Goal: Task Accomplishment & Management: Manage account settings

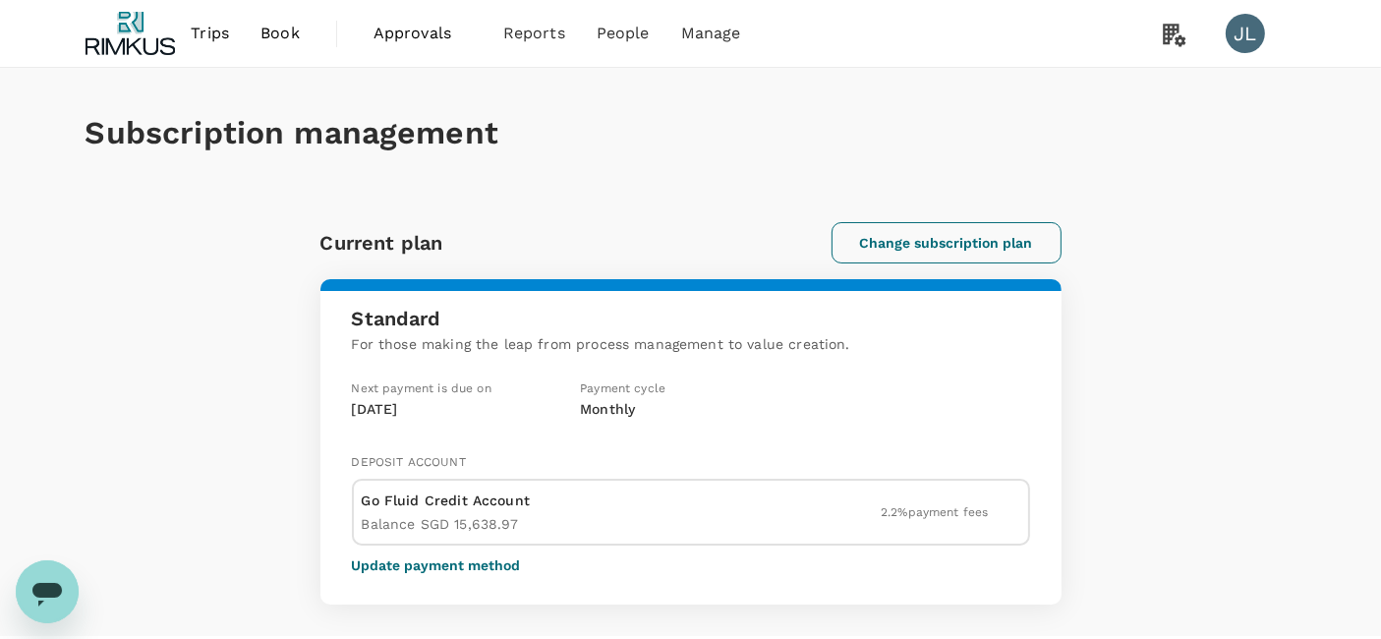
click at [870, 240] on button "Change subscription plan" at bounding box center [946, 242] width 230 height 41
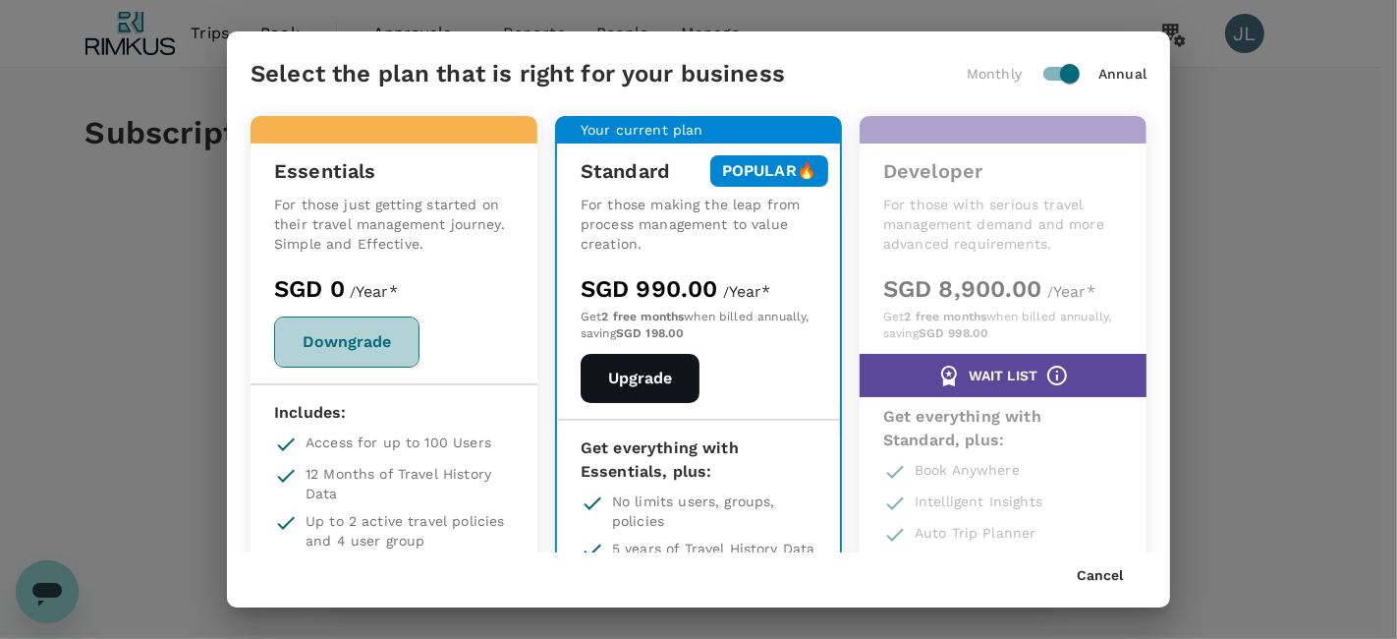
click at [322, 331] on button "Downgrade" at bounding box center [346, 341] width 145 height 51
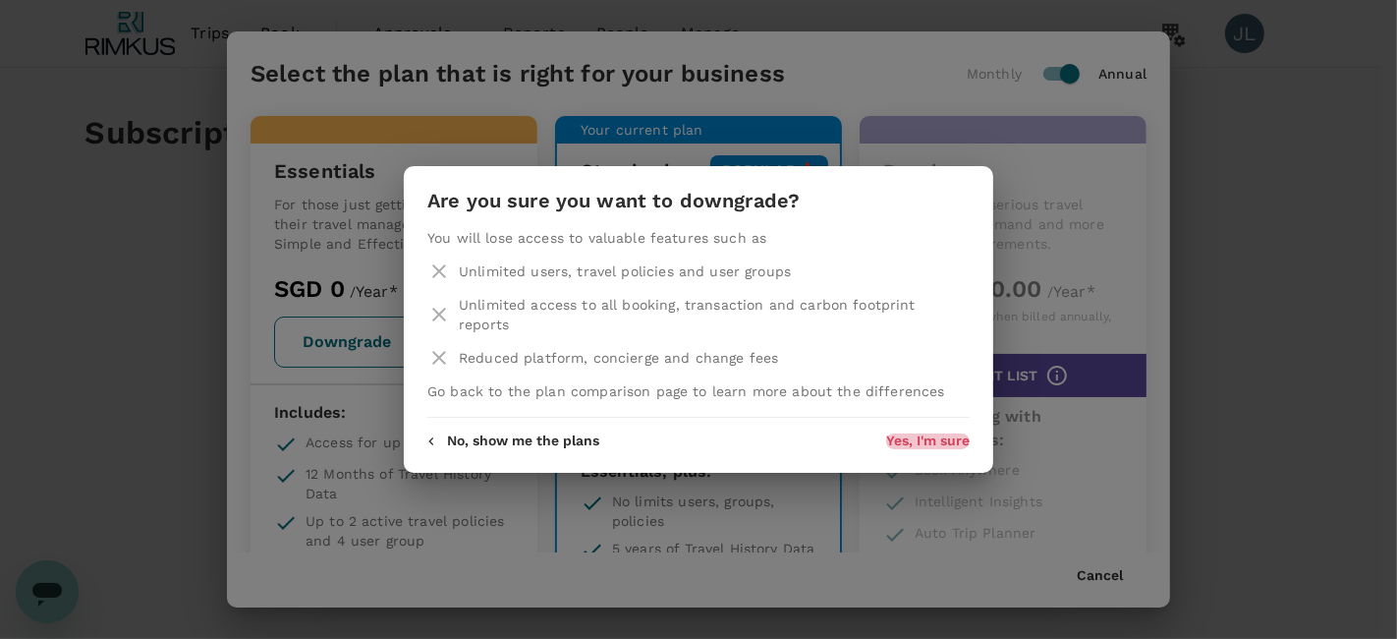
click at [901, 433] on button "Yes, I'm sure" at bounding box center [928, 441] width 84 height 16
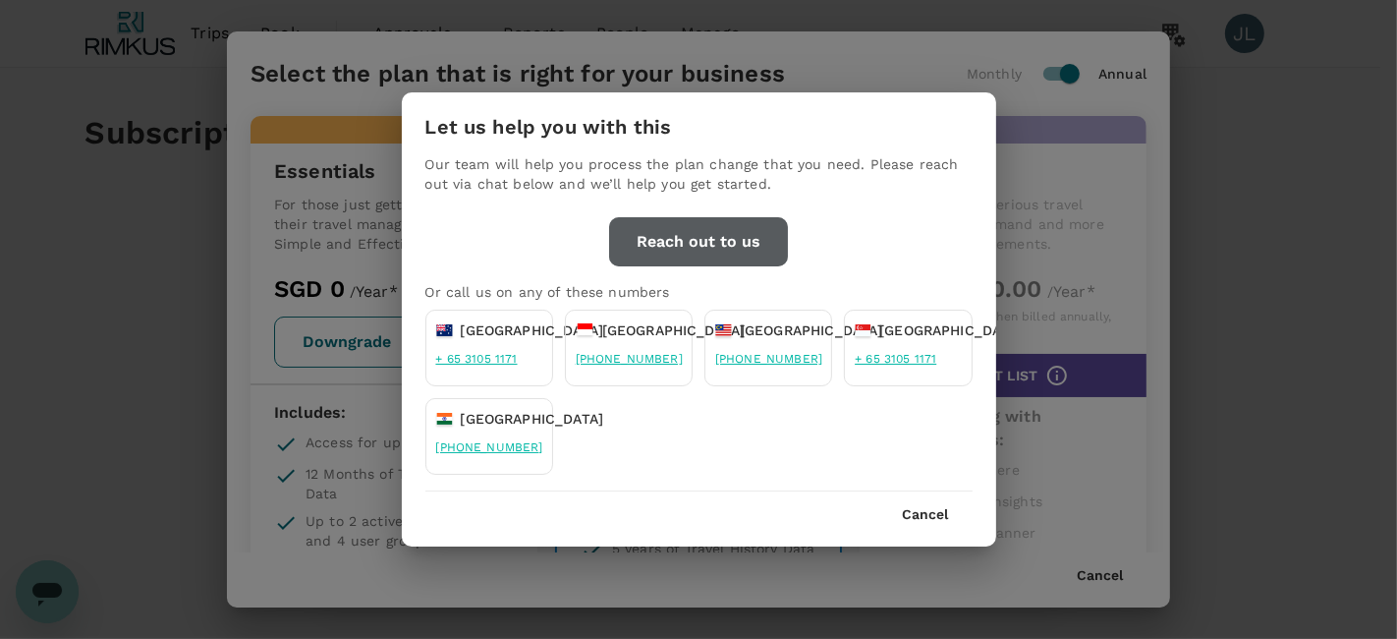
click at [709, 233] on button "Reach out to us" at bounding box center [698, 241] width 179 height 49
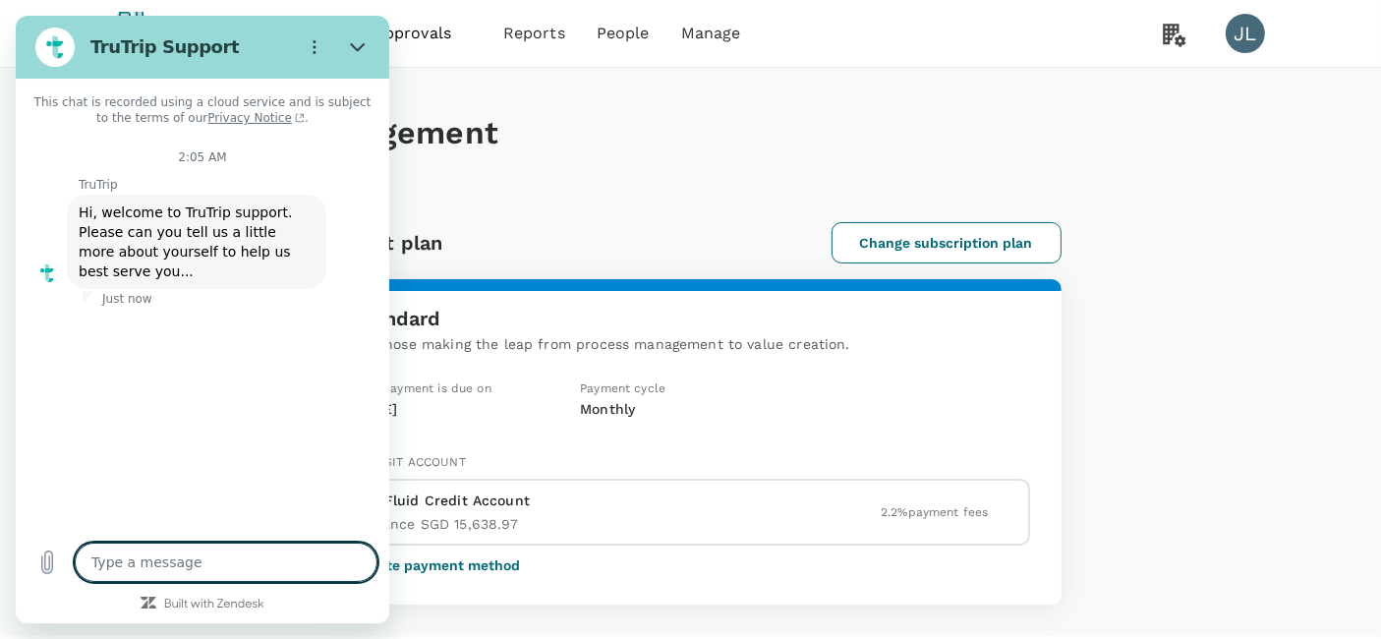
type textarea "x"
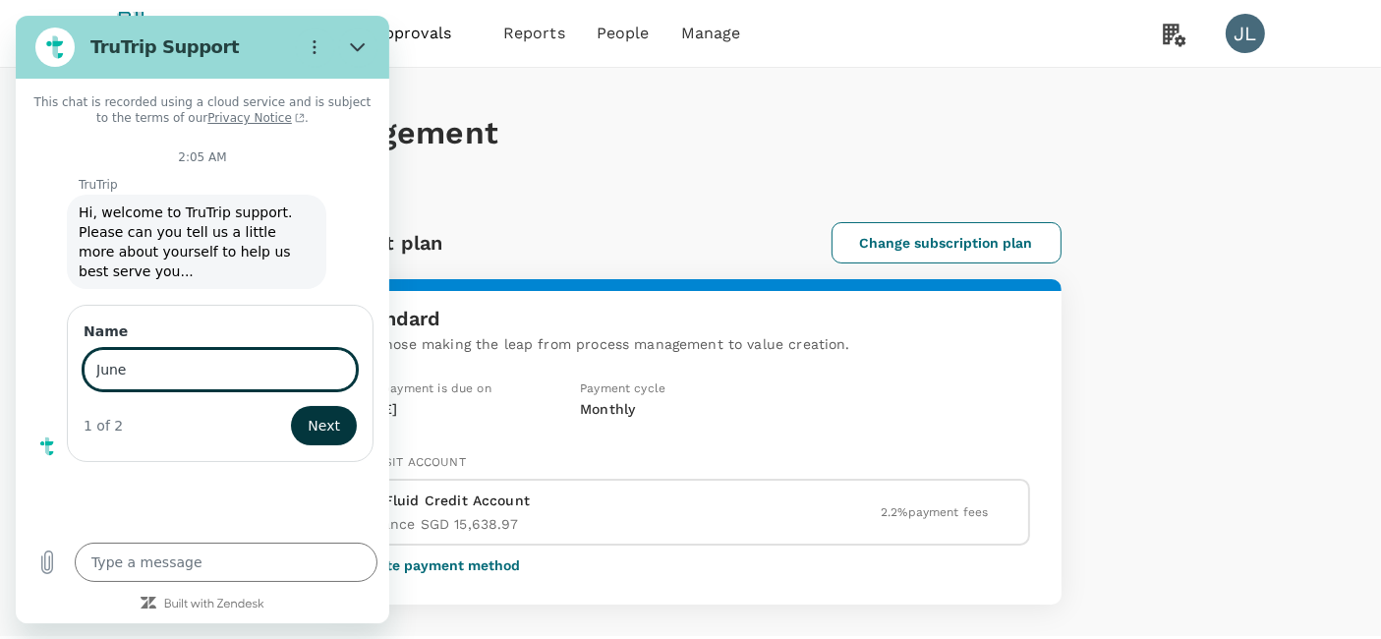
type input "June"
click at [291, 406] on button "Next" at bounding box center [324, 425] width 66 height 39
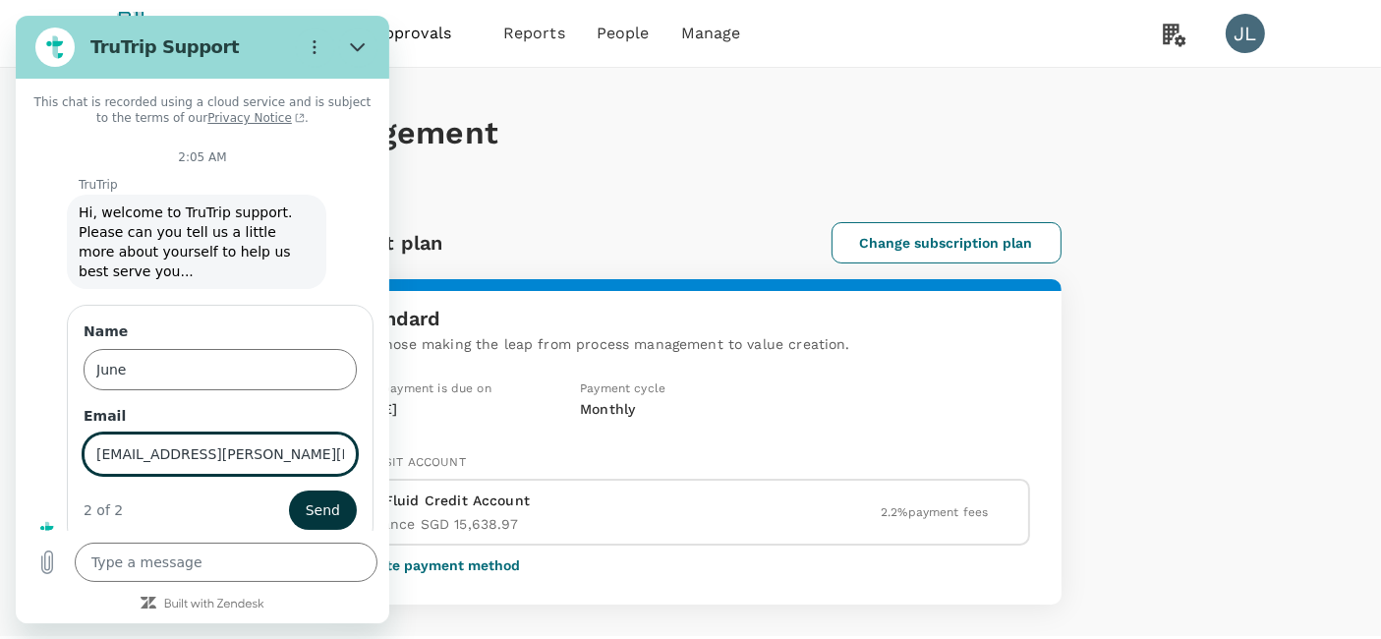
type input "[EMAIL_ADDRESS][PERSON_NAME][DOMAIN_NAME]"
click at [289, 490] on button "Send" at bounding box center [323, 509] width 68 height 39
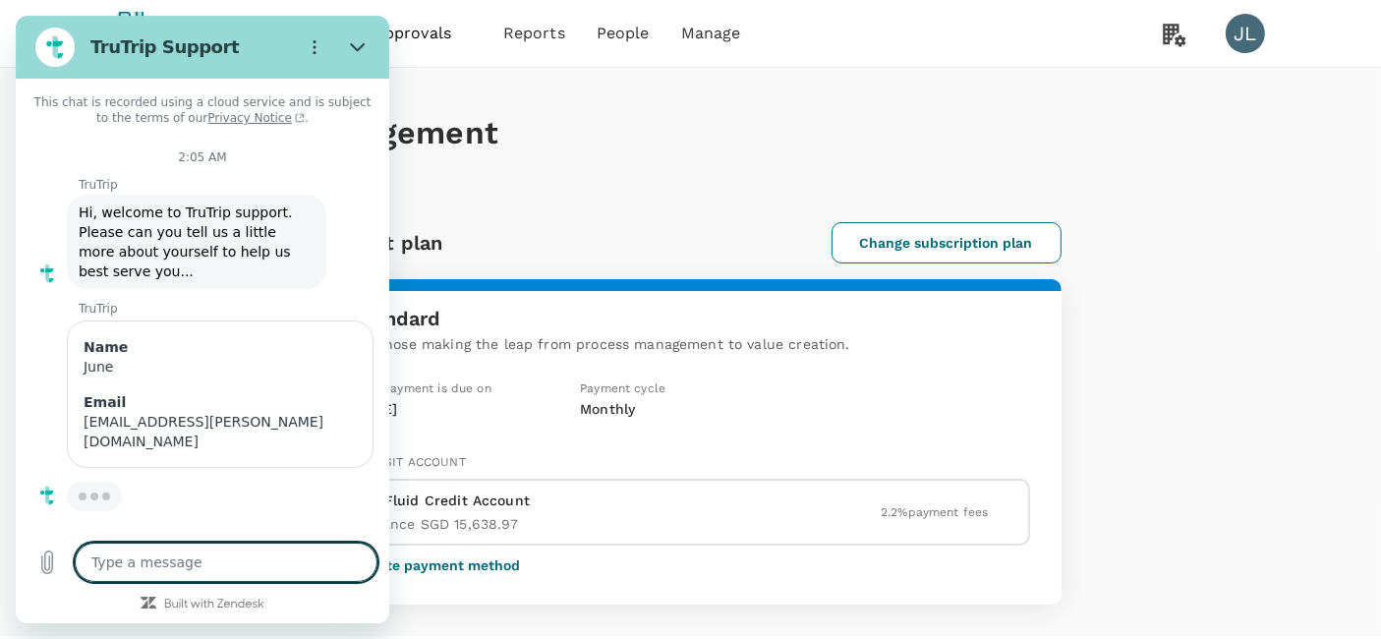
type textarea "x"
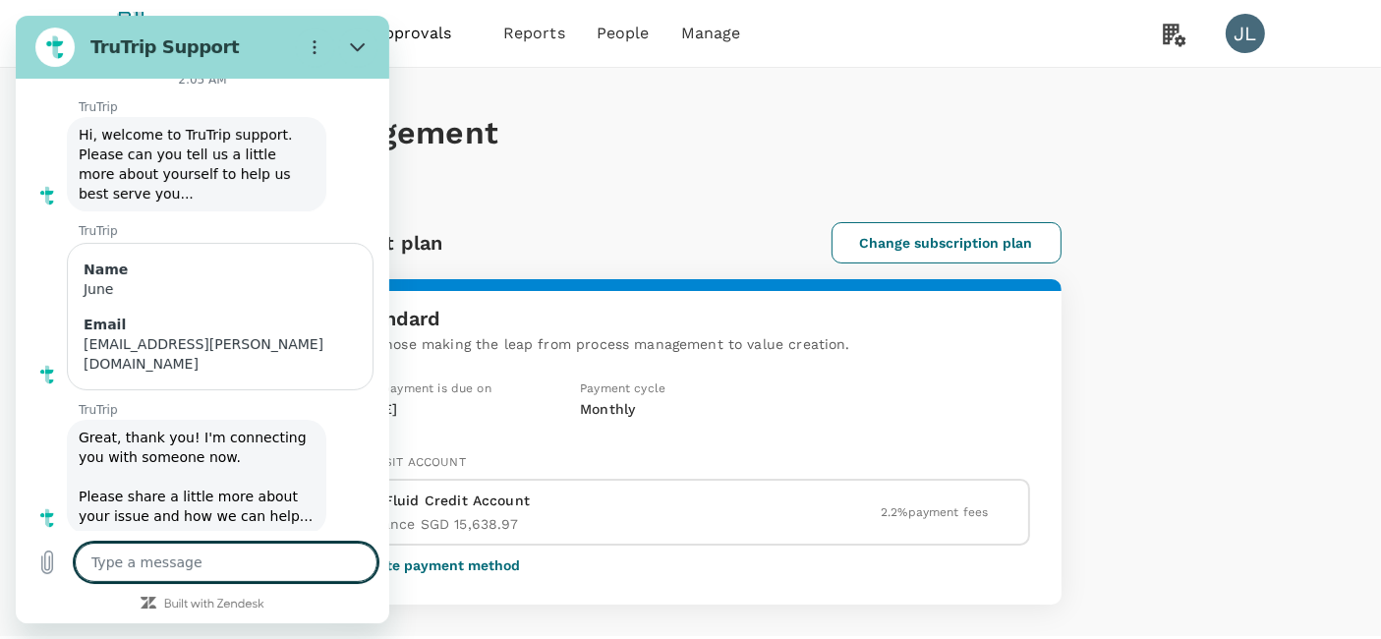
scroll to position [82, 0]
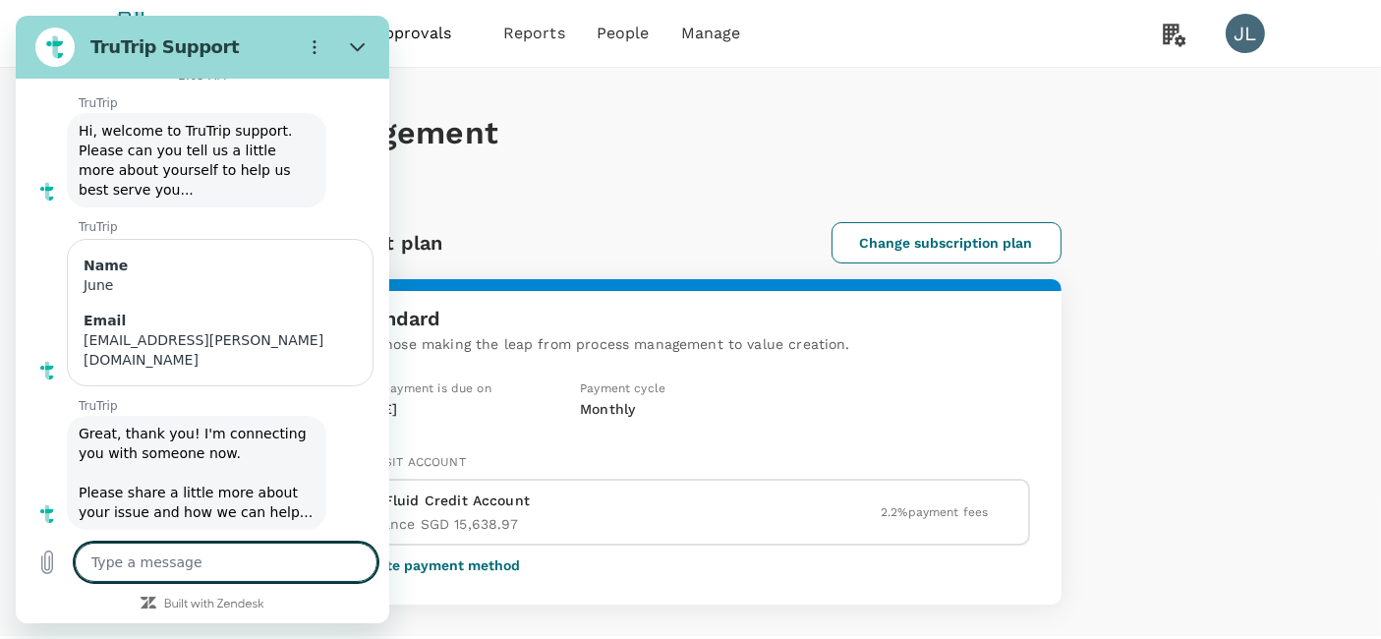
type textarea "H"
type textarea "x"
type textarea "Hi"
type textarea "x"
type textarea "Hi,"
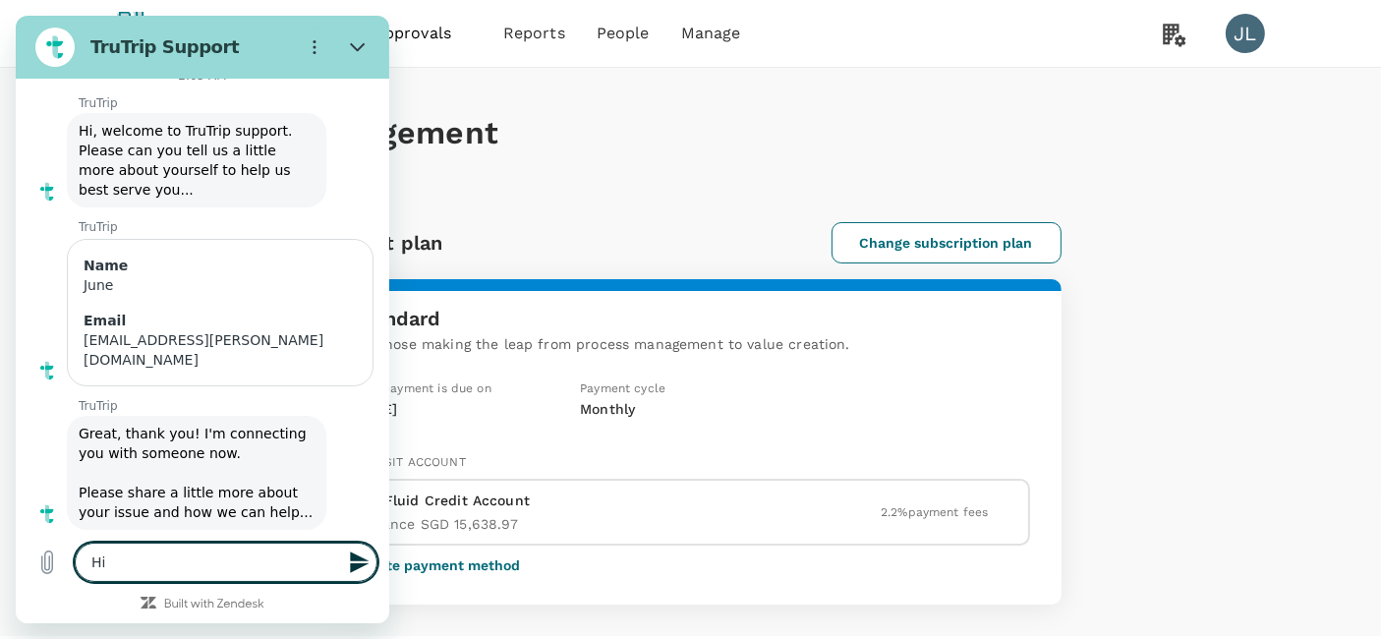
type textarea "x"
type textarea "Hi,"
type textarea "x"
type textarea "Hi, I"
type textarea "x"
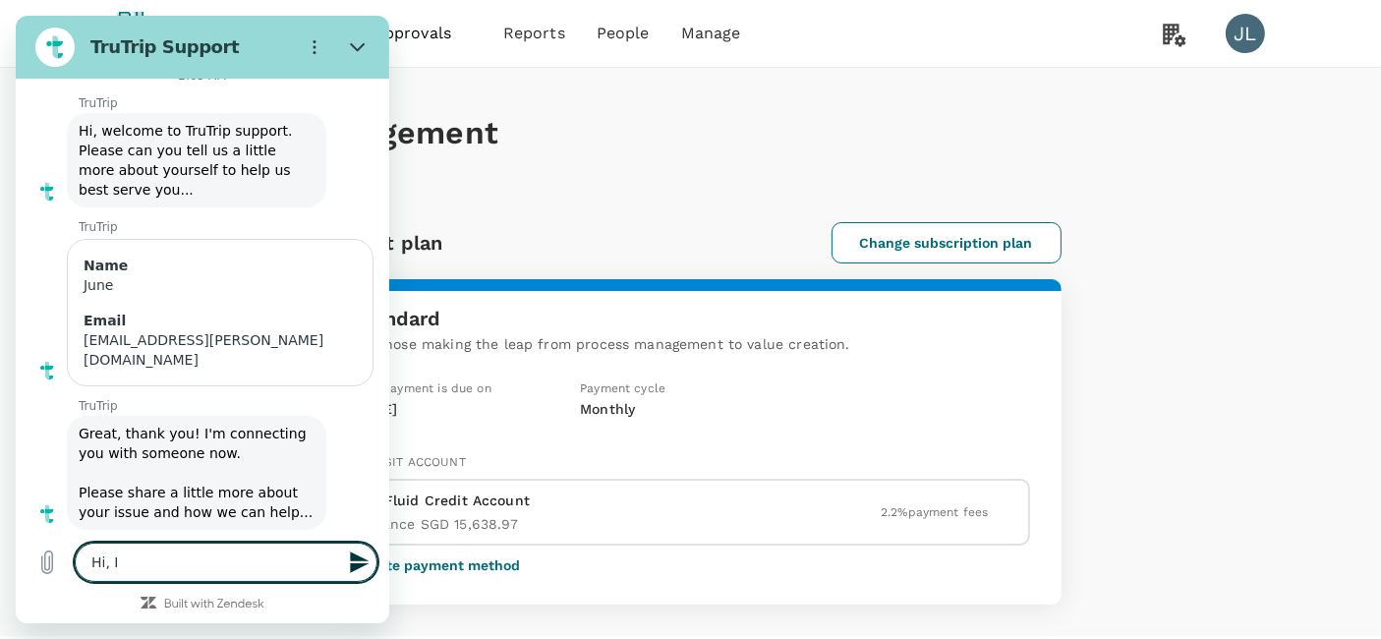
type textarea "Hi, I'"
type textarea "x"
type textarea "Hi, I'l"
type textarea "x"
type textarea "Hi, I'll"
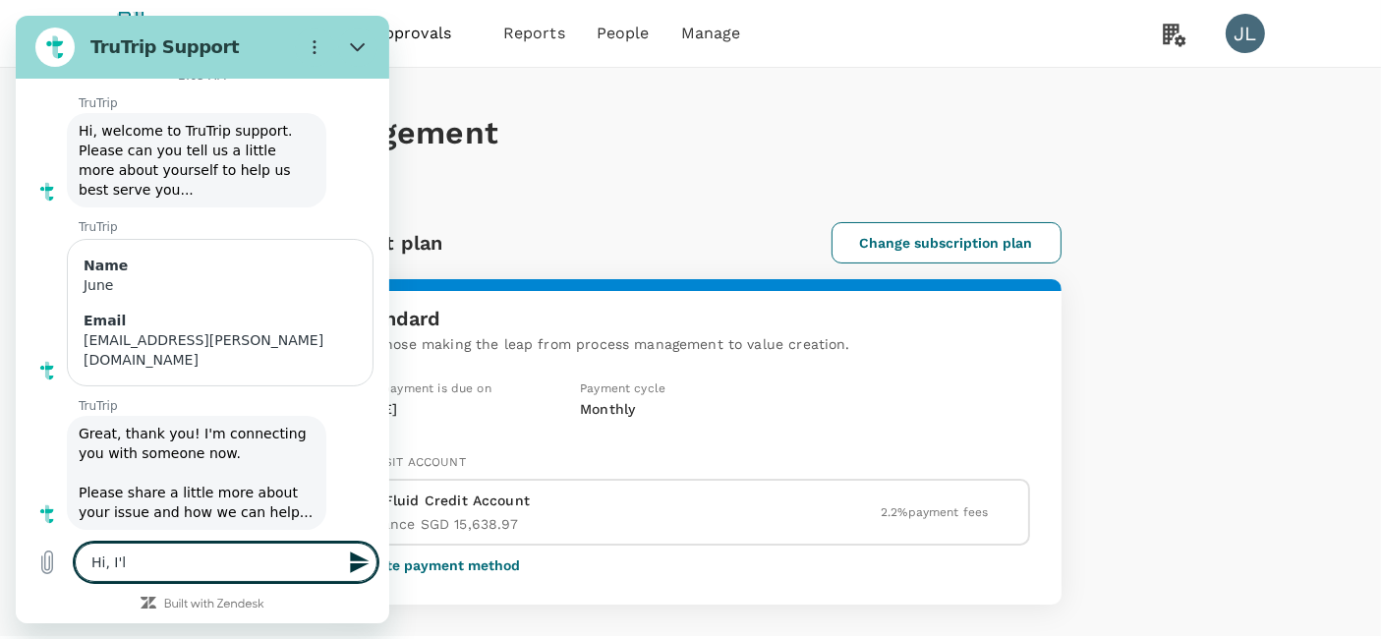
type textarea "x"
type textarea "Hi, I'll"
type textarea "x"
type textarea "Hi, I'll n"
type textarea "x"
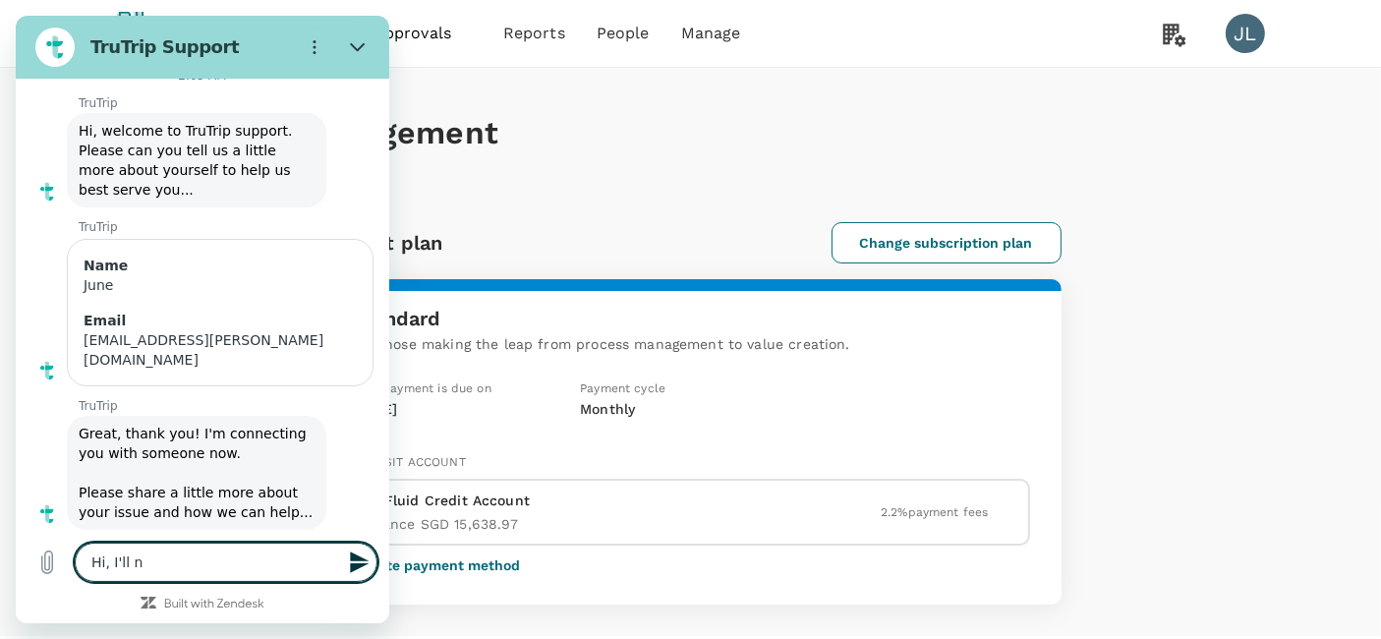
type textarea "Hi, I'll ne"
type textarea "x"
type textarea "Hi, I'll nee"
type textarea "x"
type textarea "Hi, I'll need"
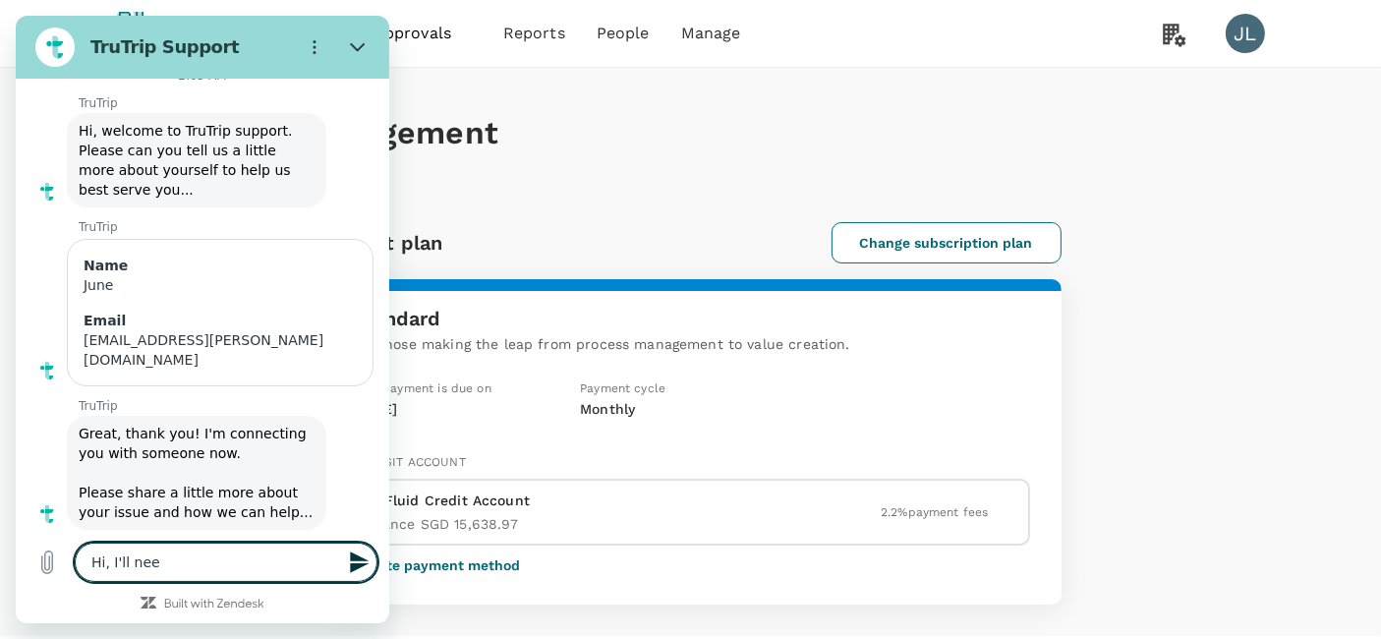
type textarea "x"
type textarea "Hi, I'll need"
type textarea "x"
type textarea "Hi, I'll need t"
type textarea "x"
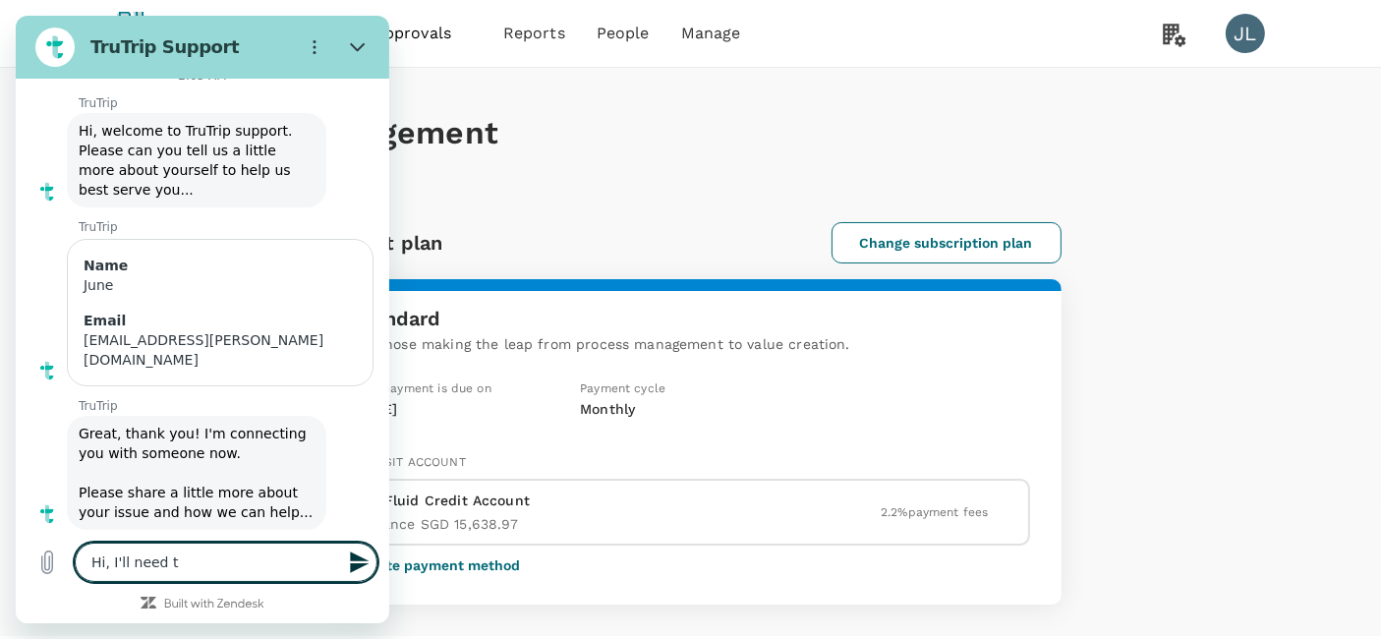
type textarea "Hi, I'll need to"
type textarea "x"
type textarea "Hi, I'll need to"
type textarea "x"
type textarea "Hi, I'll need to c"
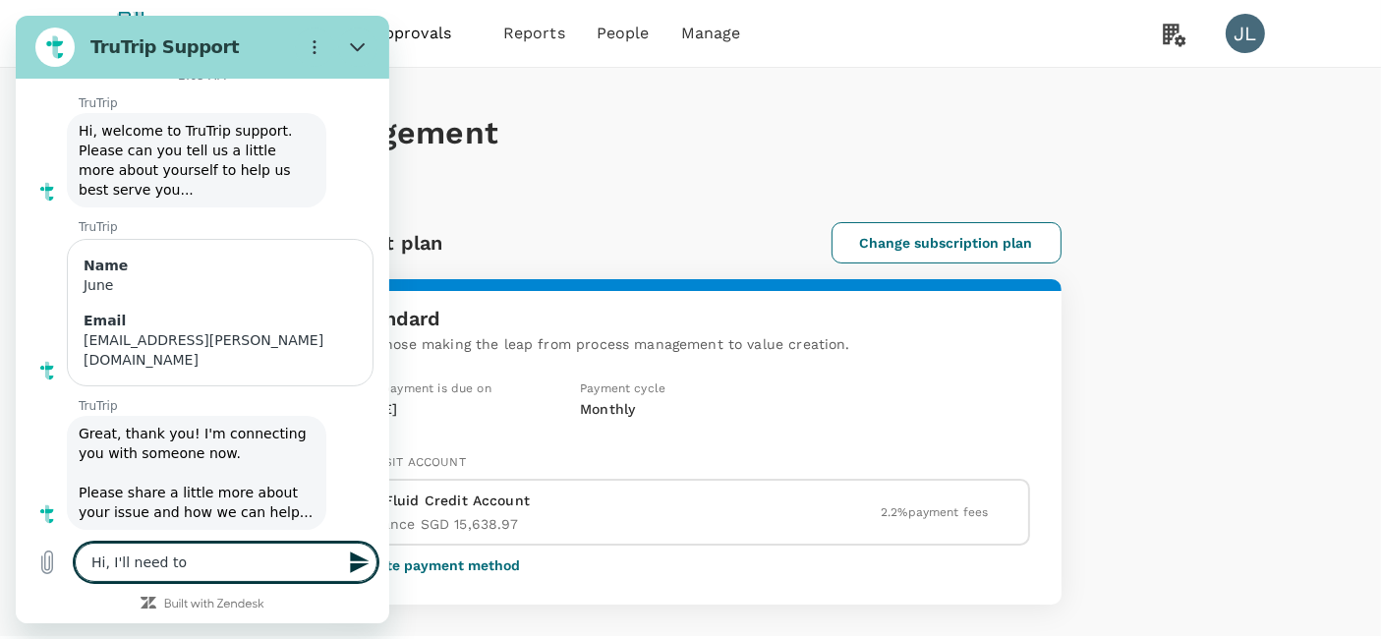
type textarea "x"
type textarea "Hi, I'll need to ch"
type textarea "x"
type textarea "Hi, I'll need to cha"
type textarea "x"
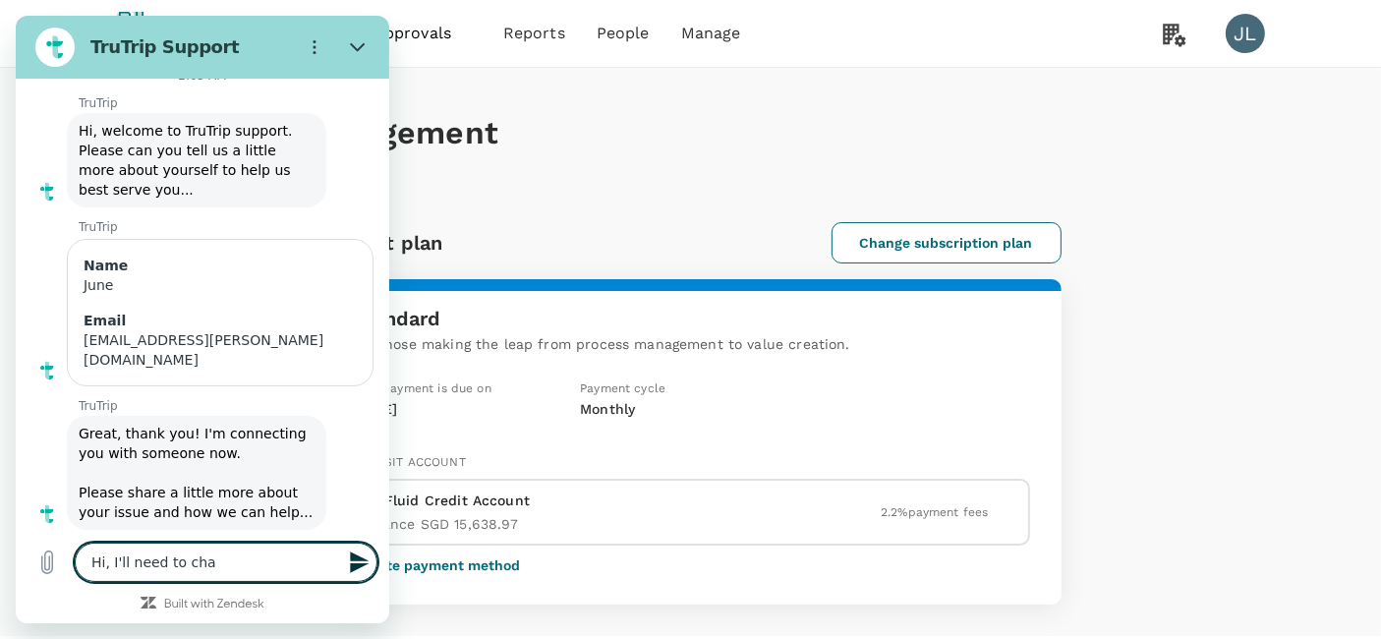
type textarea "Hi, I'll need to chan"
type textarea "x"
type textarea "Hi, I'll need to [PERSON_NAME]"
type textarea "x"
type textarea "Hi, I'll need to change"
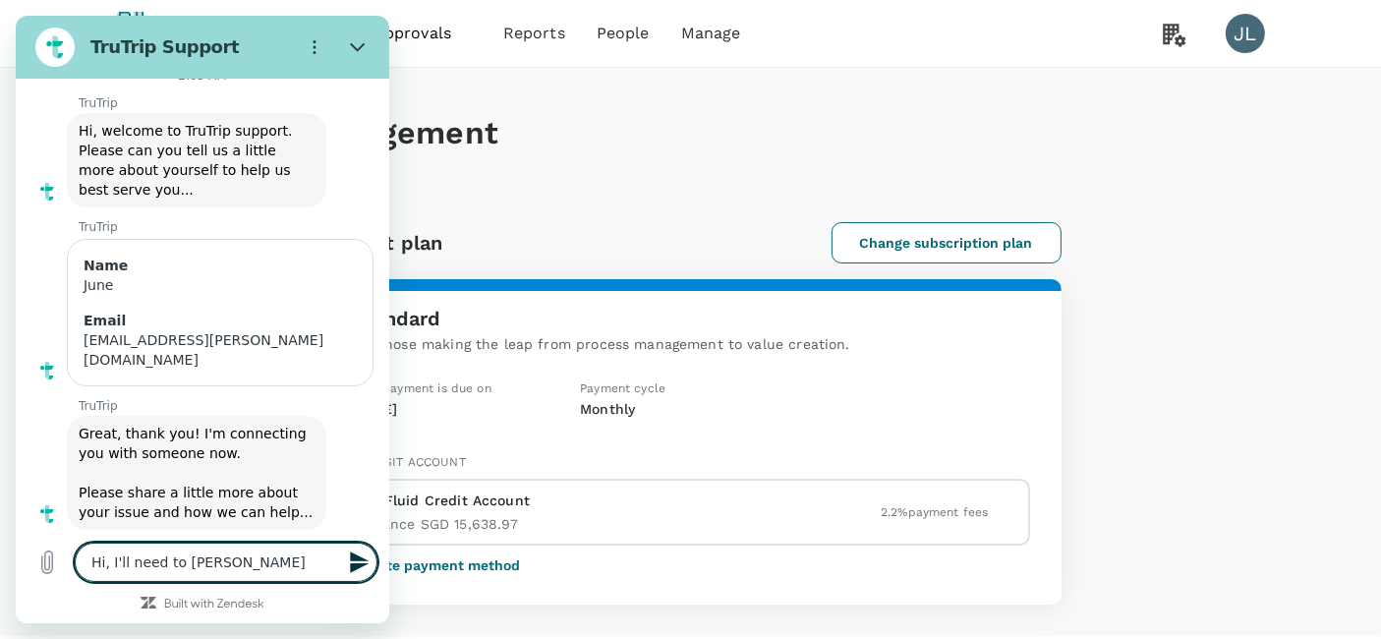
type textarea "x"
type textarea "Hi, I'll need to change"
type textarea "x"
type textarea "Hi, I'll need to change m"
type textarea "x"
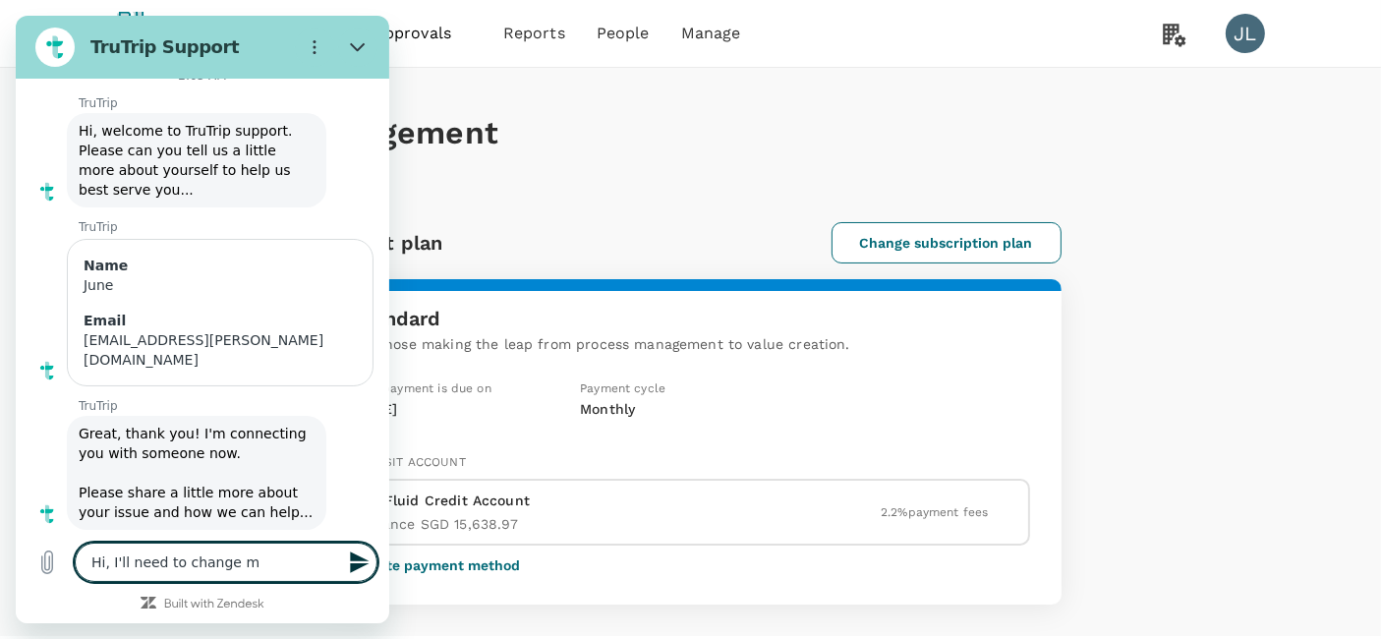
type textarea "Hi, I'll need to change my"
type textarea "x"
type textarea "Hi, I'll need to change my"
type textarea "x"
type textarea "Hi, I'll need to change my s"
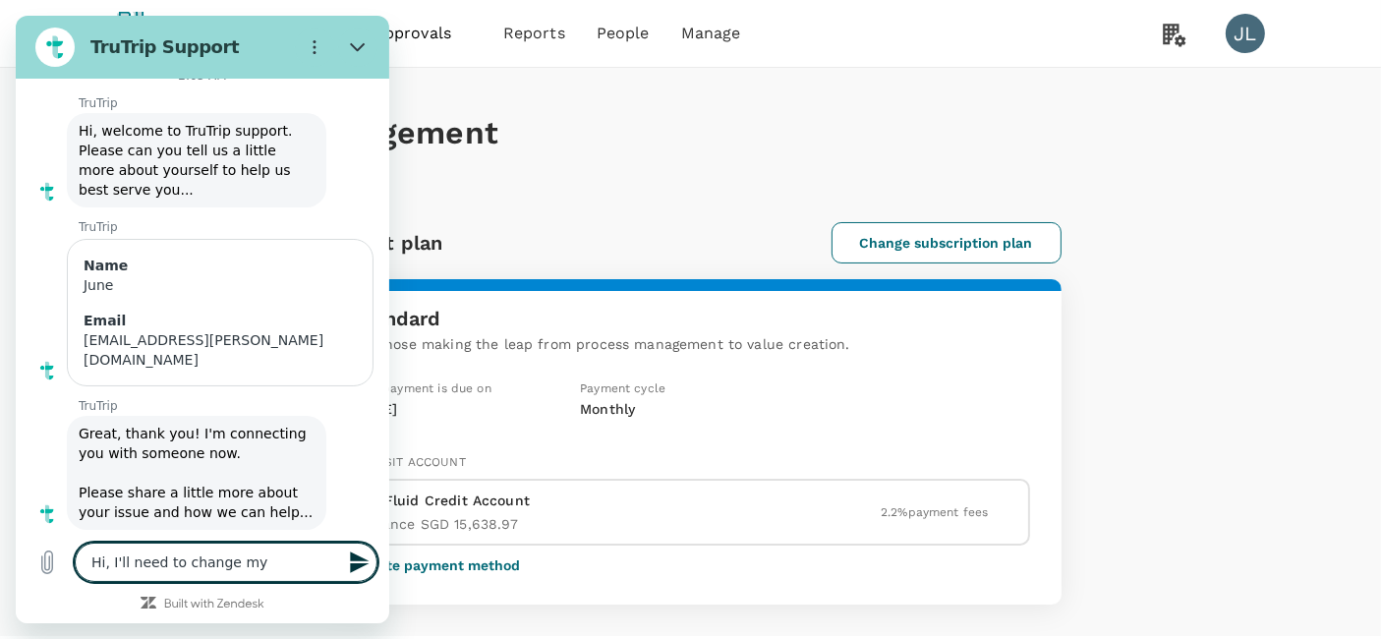
type textarea "x"
type textarea "Hi, I'll need to change my su"
type textarea "x"
type textarea "Hi, I'll need to change my sub"
type textarea "x"
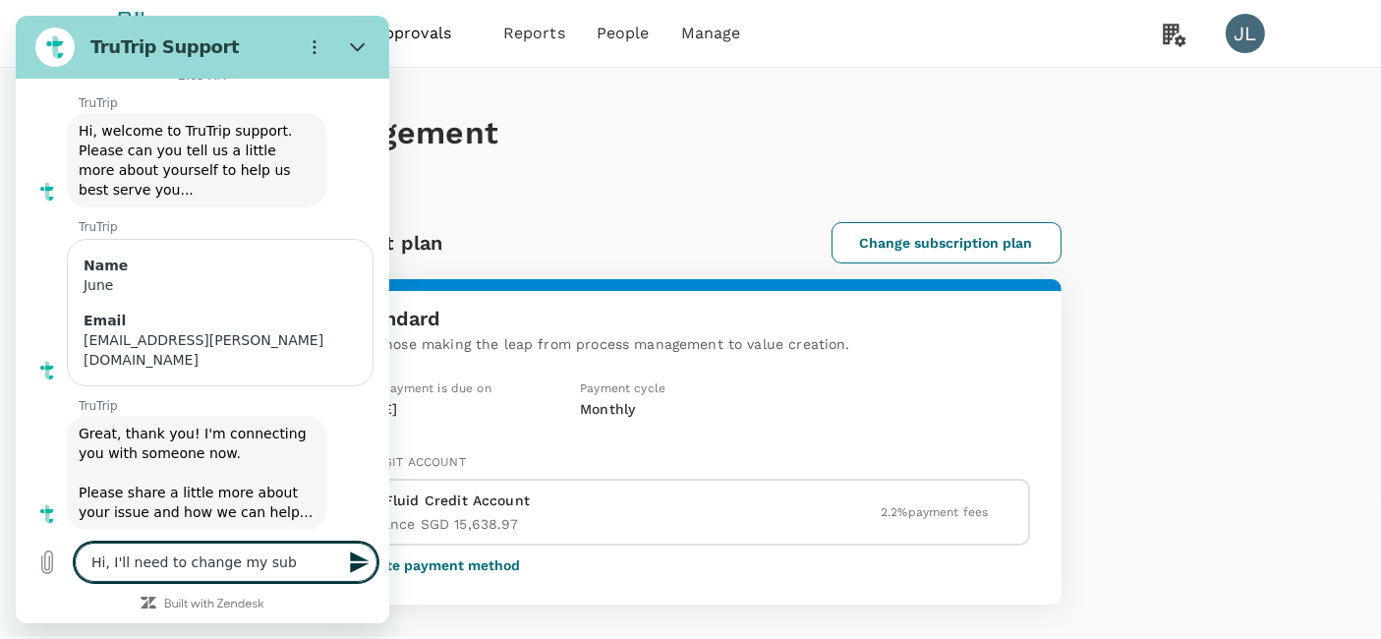
type textarea "Hi, I'll need to change my subs"
type textarea "x"
type textarea "Hi, I'll need to change my subsc"
type textarea "x"
type textarea "Hi, I'll need to change my subscr"
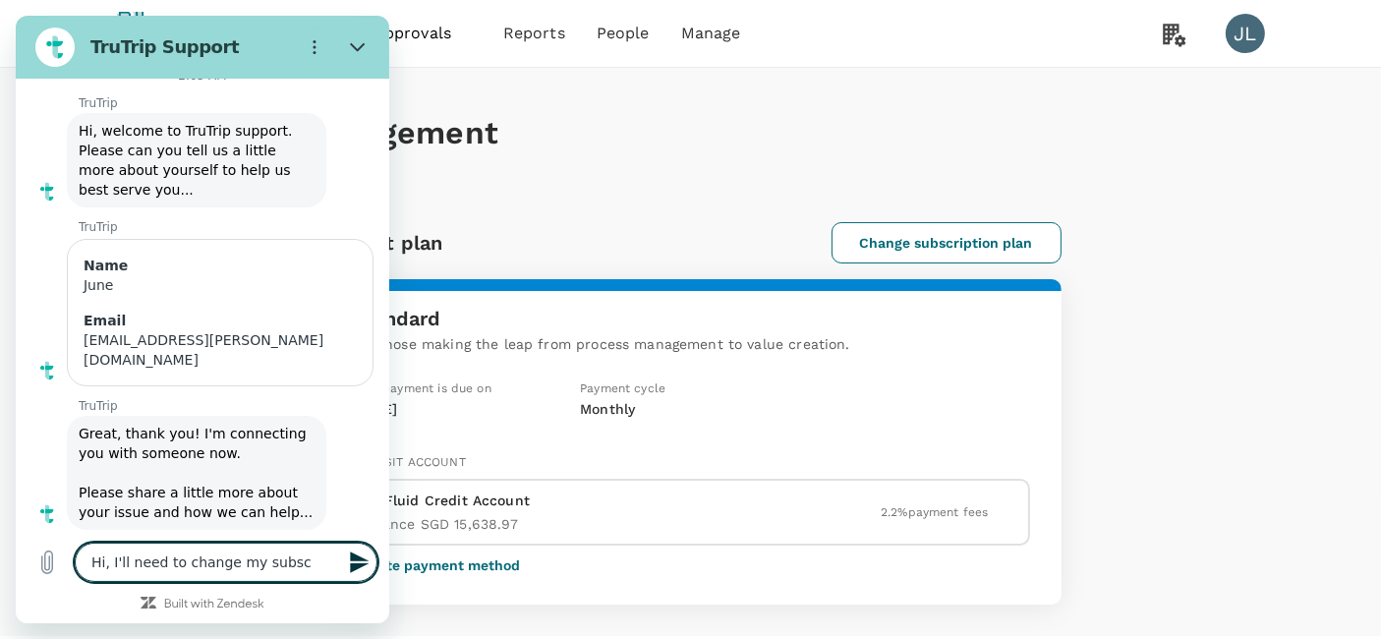
type textarea "x"
type textarea "Hi, I'll need to change my subscri"
type textarea "x"
type textarea "Hi, I'll need to change my subscrip"
type textarea "x"
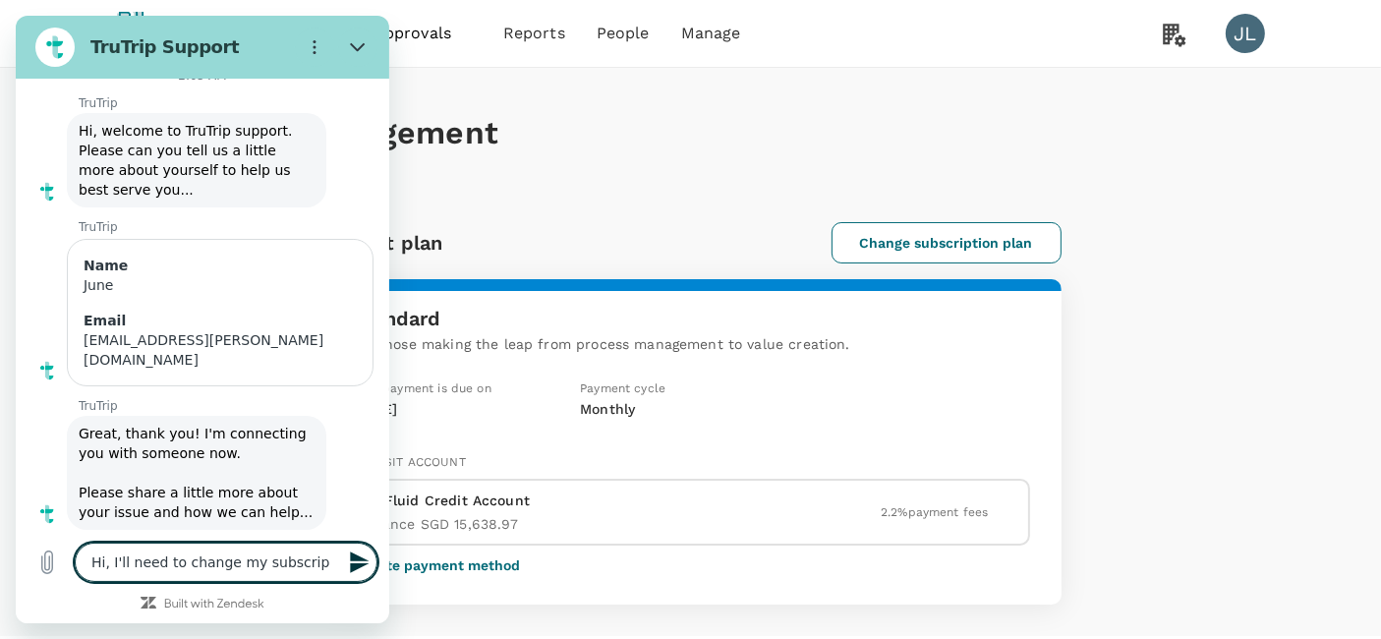
type textarea "Hi, I'll need to change my subscript"
type textarea "x"
type textarea "Hi, I'll need to change my subscripti"
type textarea "x"
type textarea "Hi, I'll need to change my subscriptio"
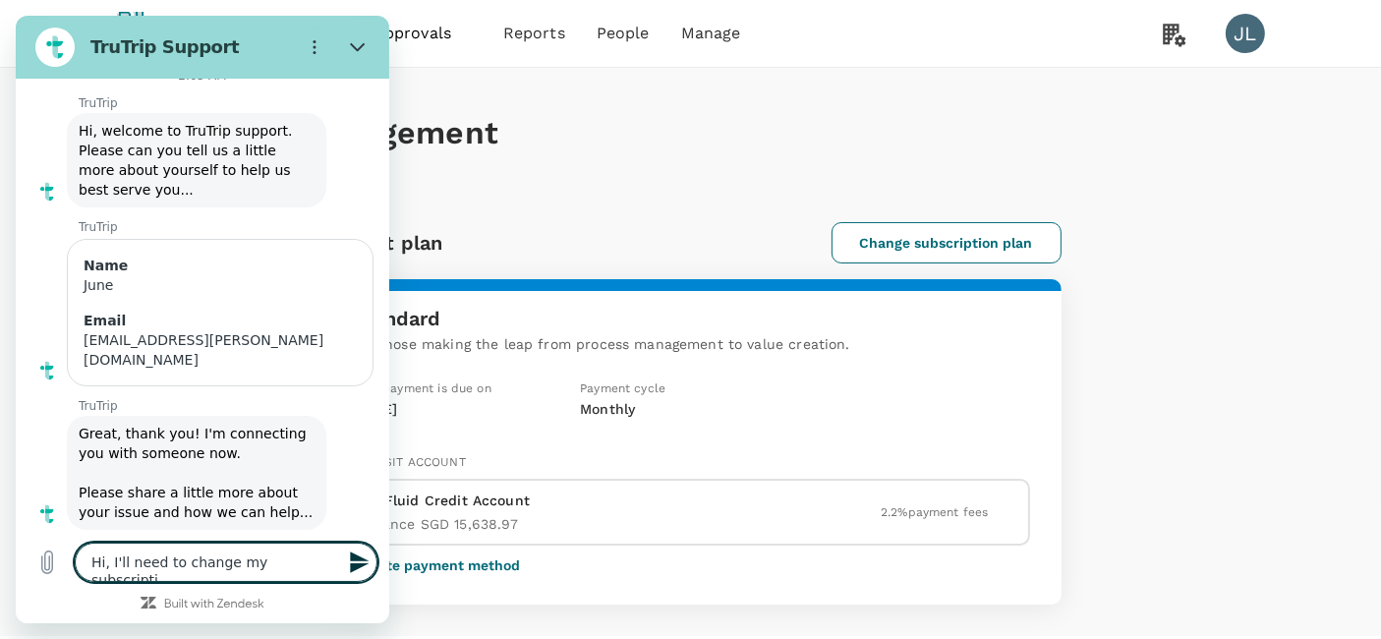
type textarea "x"
type textarea "Hi, I'll need to change my subscription"
type textarea "x"
type textarea "Hi, I'll need to change my subscription"
type textarea "x"
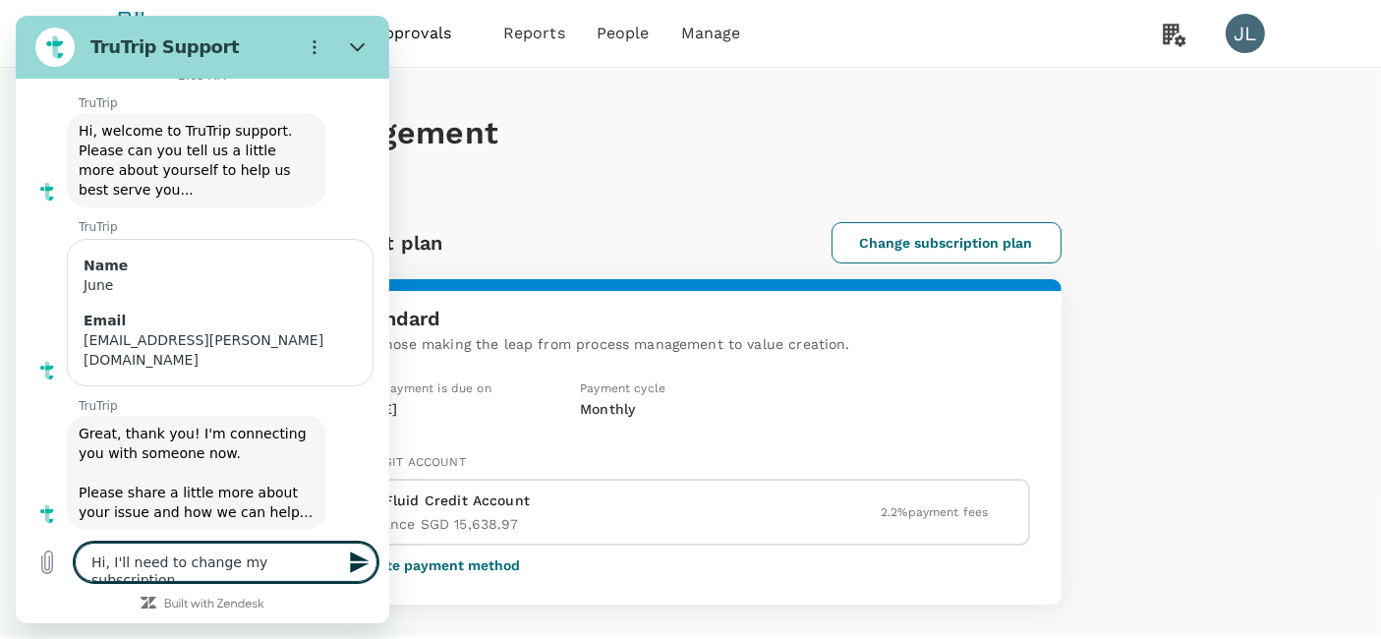
type textarea "Hi, I'll need to change my subscription p"
type textarea "x"
type textarea "Hi, I'll need to change my subscription pl"
type textarea "x"
type textarea "Hi, I'll need to change my subscription pla"
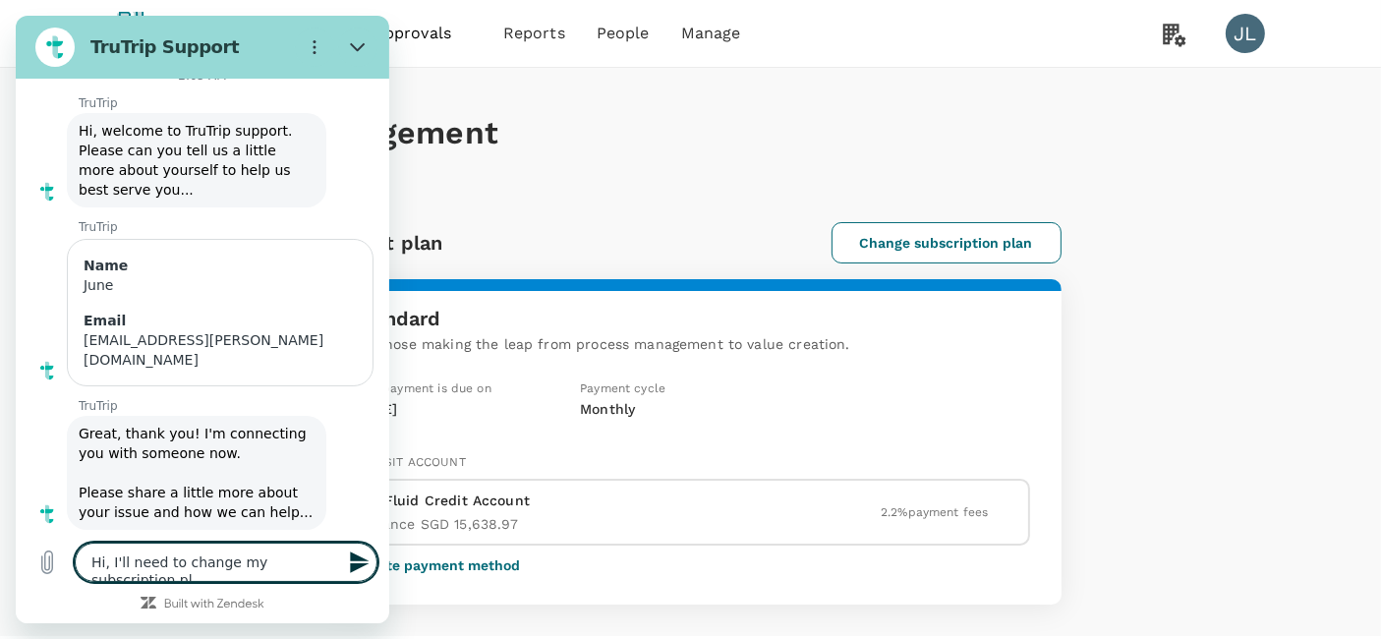
type textarea "x"
type textarea "Hi, I'll need to change my subscription plan"
type textarea "x"
type textarea "Hi, I'll need to change my subscription plan"
type textarea "x"
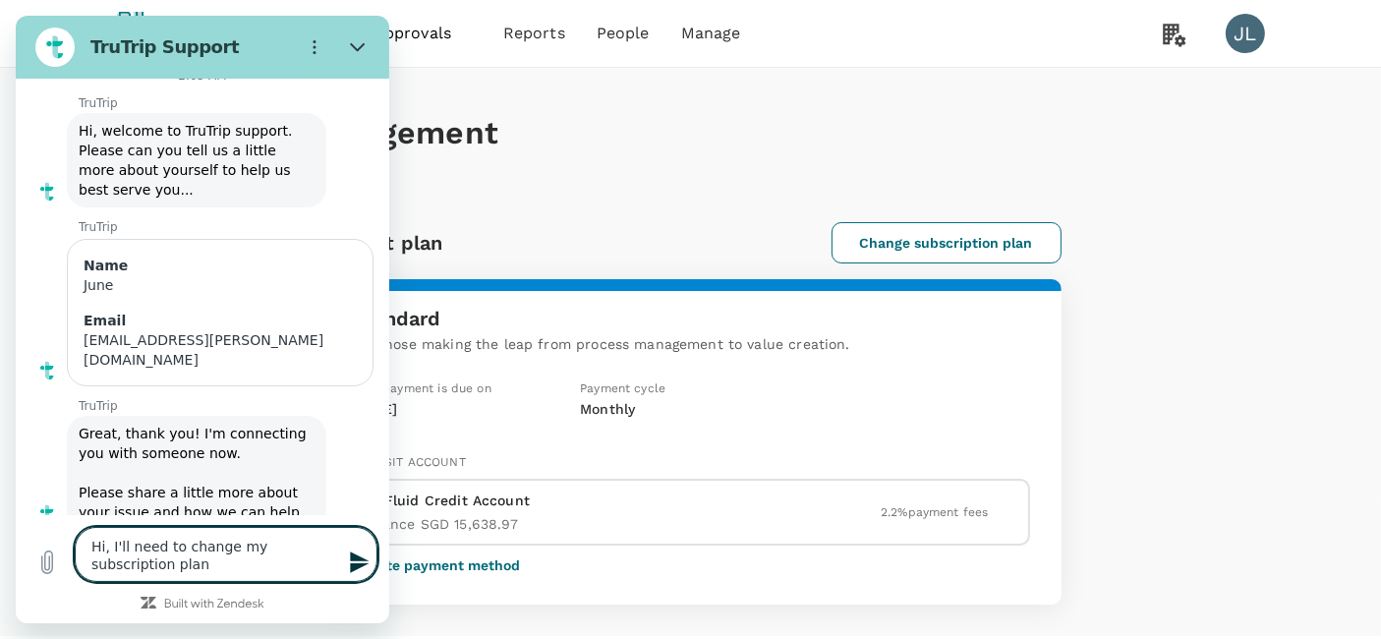
type textarea "Hi, I'll need to change my subscription plan"
type textarea "x"
type textarea "Hi, I'll need to change my subscription plan."
type textarea "x"
type textarea "Hi, I'll need to change my subscription plan."
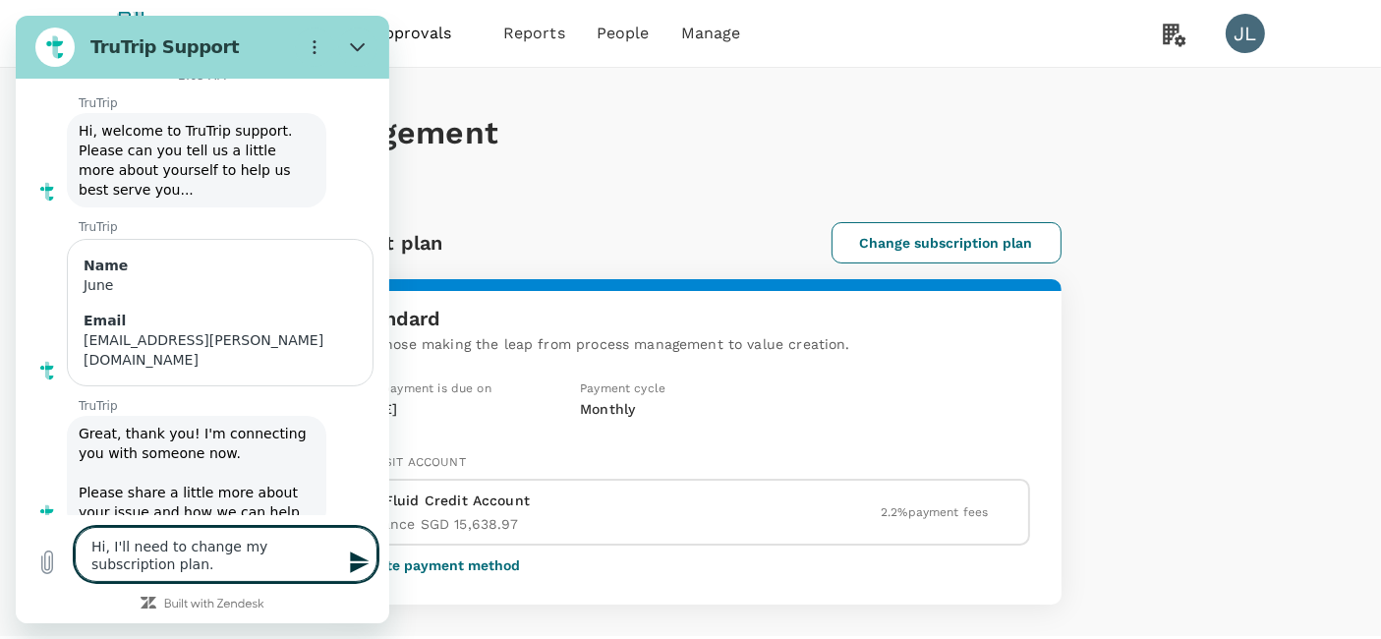
type textarea "x"
type textarea "Hi, I'll need to change my subscription plan. D"
type textarea "x"
type textarea "Hi, I'll need to change my subscription plan. Do"
type textarea "x"
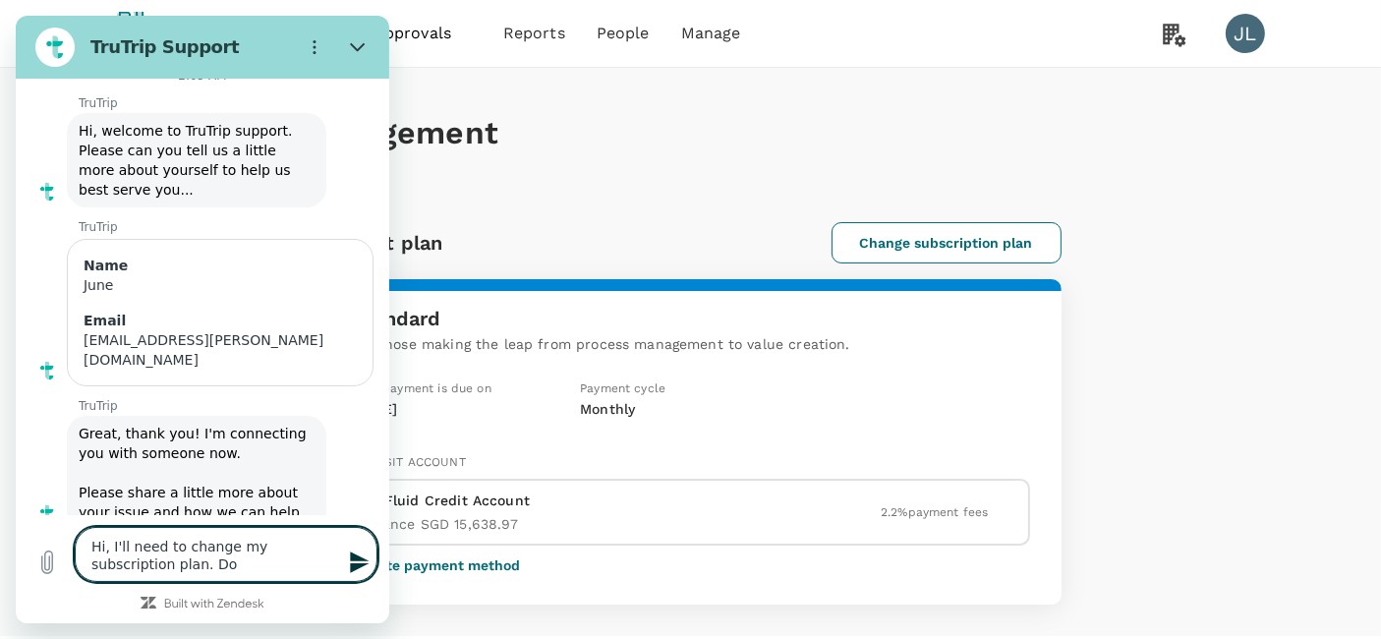
type textarea "Hi, I'll need to change my subscription plan. Dow"
type textarea "x"
type textarea "Hi, I'll need to change my subscription plan. Down"
type textarea "x"
type textarea "Hi, I'll need to change my subscription plan. Downg"
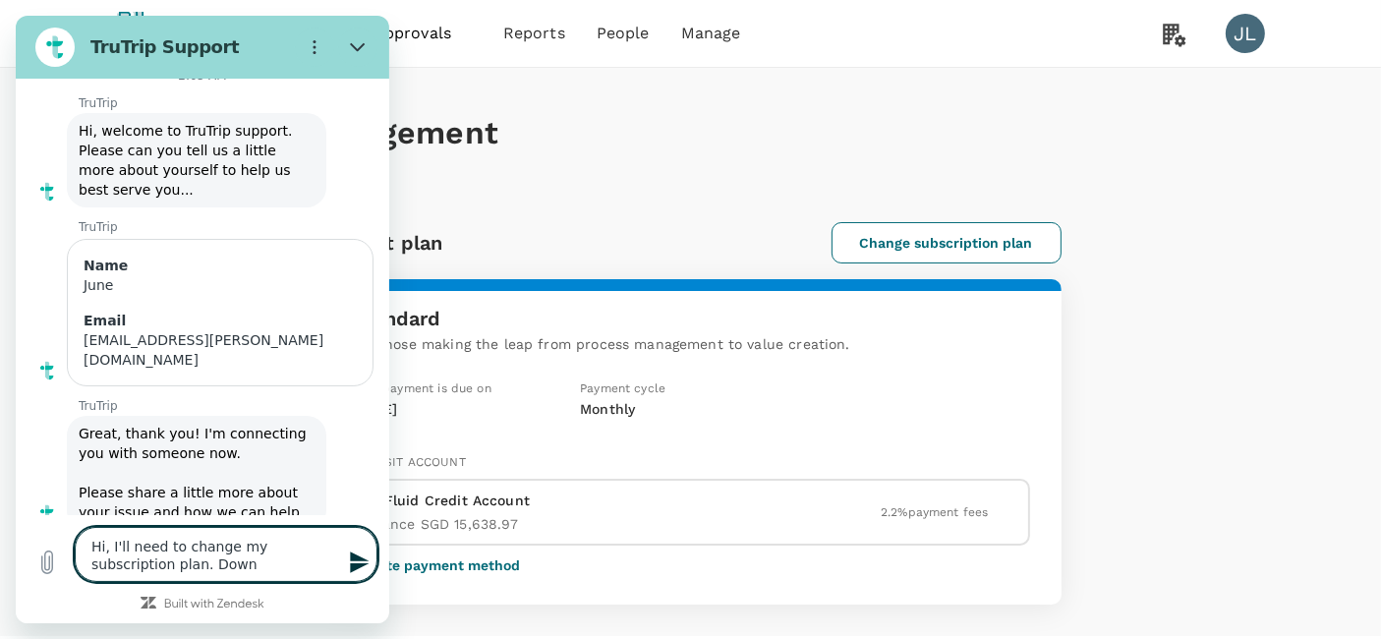
type textarea "x"
type textarea "Hi, I'll need to change my subscription plan. Downgr"
type textarea "x"
type textarea "Hi, I'll need to change my subscription plan. Downgra"
type textarea "x"
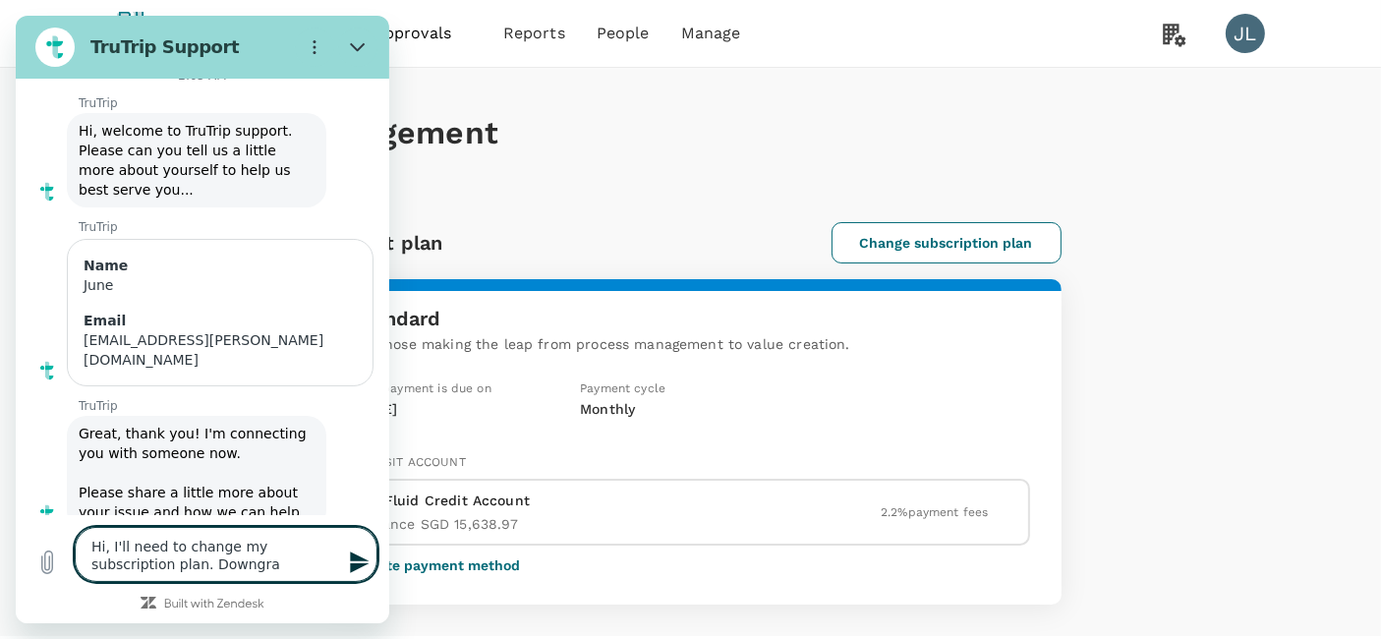
type textarea "Hi, I'll need to change my subscription plan. [GEOGRAPHIC_DATA]"
type textarea "x"
type textarea "Hi, I'll need to change my subscription plan. Downgrade"
type textarea "x"
type textarea "Hi, I'll need to change my subscription plan. Downgrade"
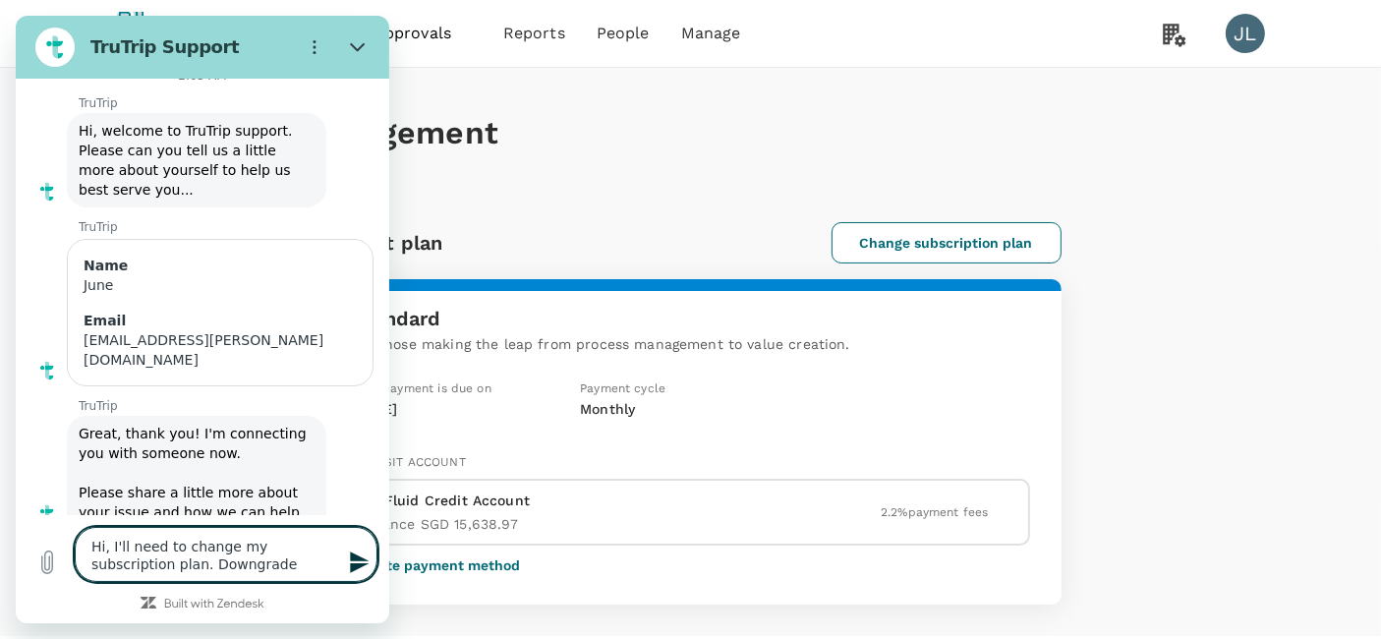
type textarea "x"
type textarea "Hi, I'll need to change my subscription plan. Downgrade i"
type textarea "x"
type textarea "Hi, I'll need to change my subscription plan. Downgrade it"
type textarea "x"
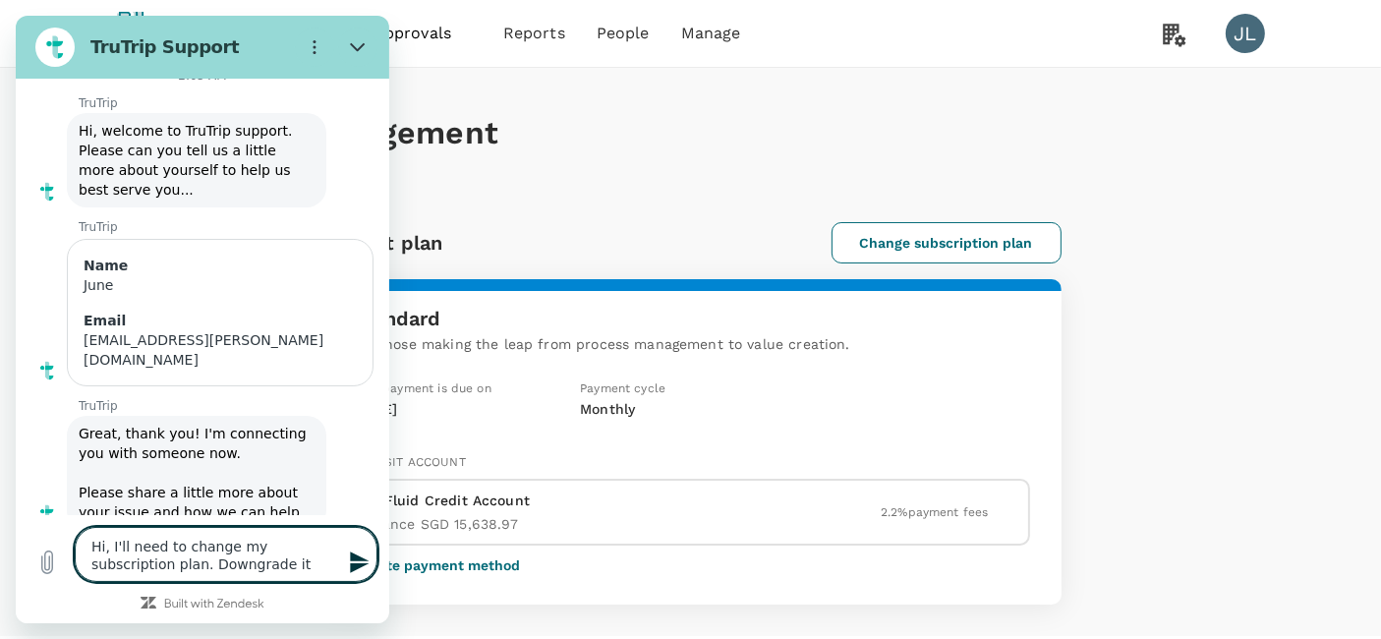
type textarea "Hi, I'll need to change my subscription plan. Downgrade it"
type textarea "x"
type textarea "Hi, I'll need to change my subscription plan. Downgrade it t"
type textarea "x"
type textarea "Hi, I'll need to change my subscription plan. Downgrade it to"
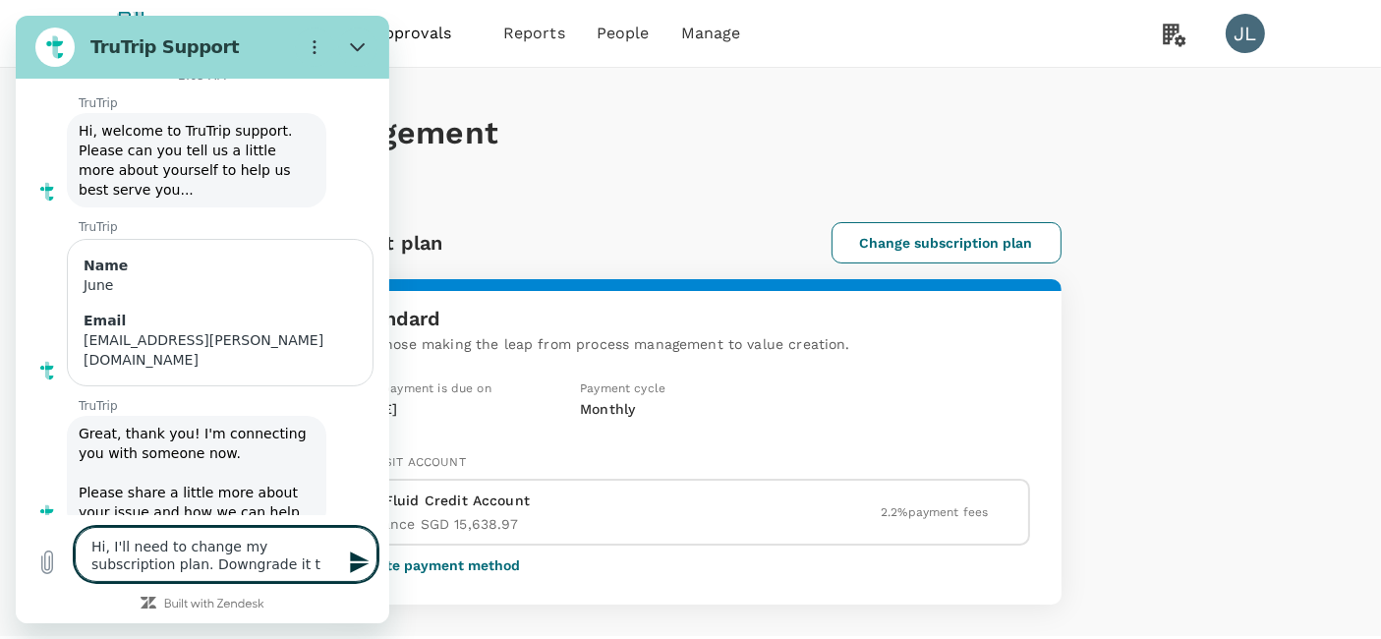
type textarea "x"
type textarea "Hi, I'll need to change my subscription plan. Downgrade it to"
type textarea "x"
type textarea "Hi, I'll need to change my subscription plan. Downgrade it to a"
type textarea "x"
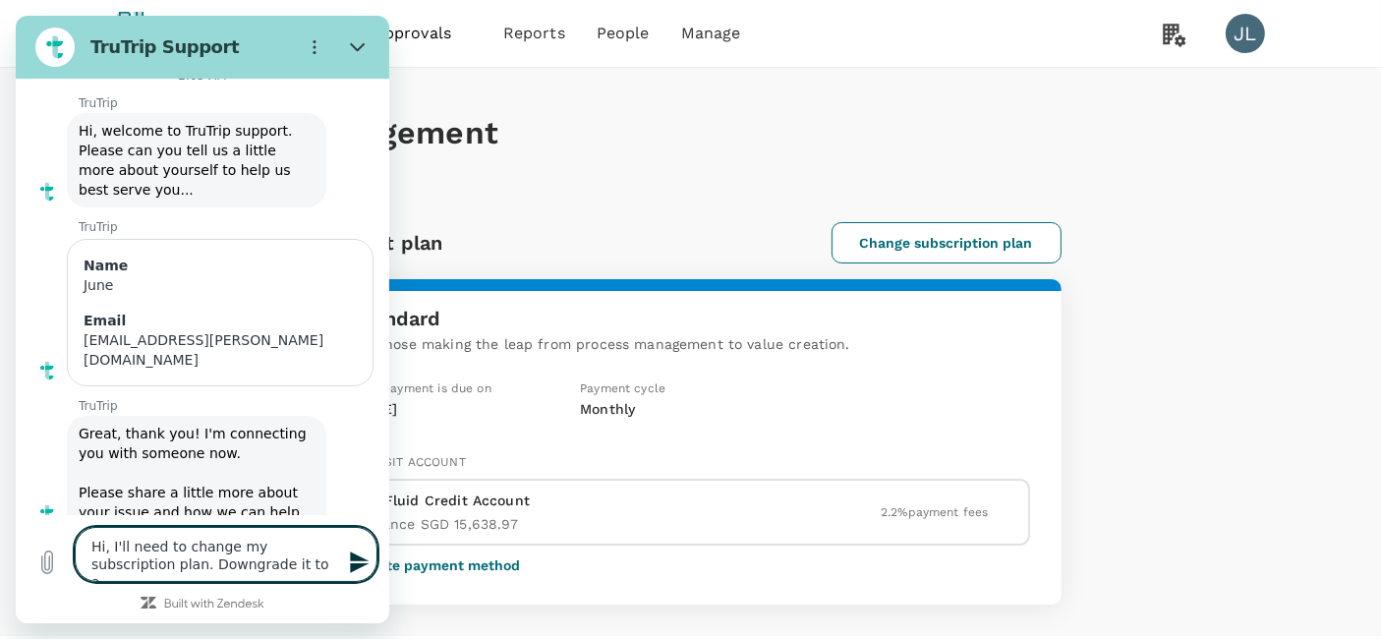
type textarea "Hi, I'll need to change my subscription plan. Downgrade it to a"
type textarea "x"
type textarea "Hi, I'll need to change my subscription plan. Downgrade it to a f"
type textarea "x"
type textarea "Hi, I'll need to change my subscription plan. Downgrade it to a fr"
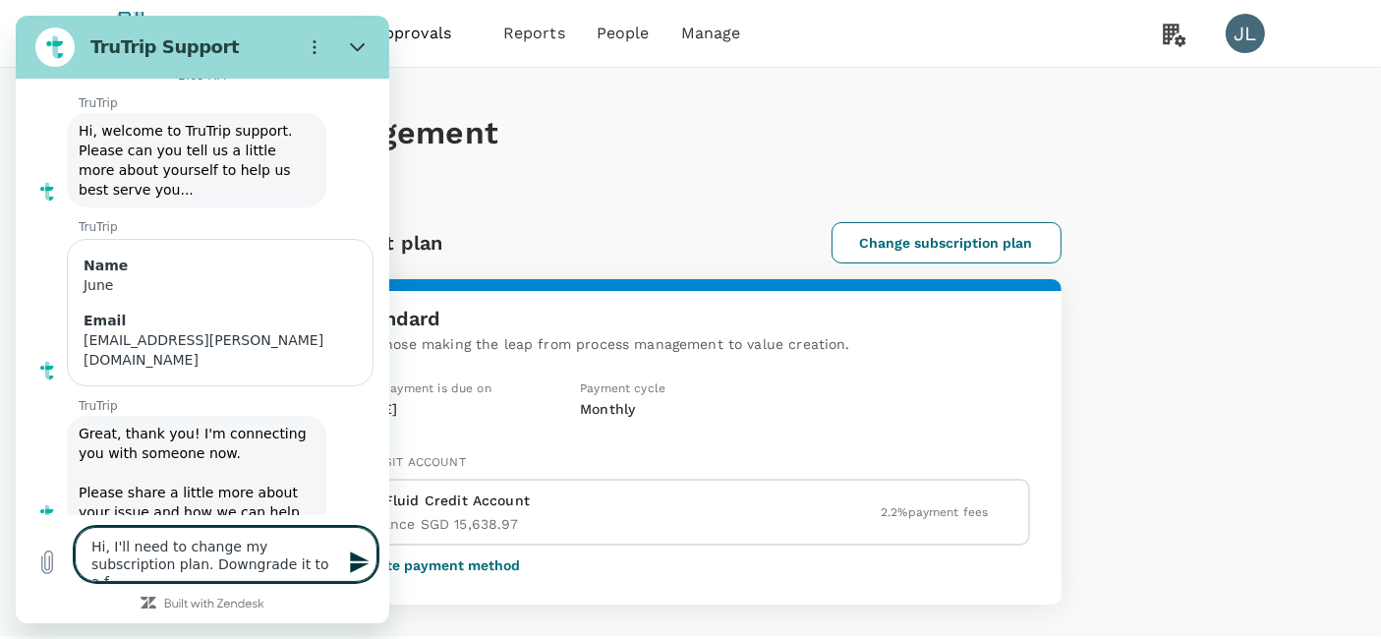
type textarea "x"
type textarea "Hi, I'll need to change my subscription plan. Downgrade it to a fre"
type textarea "x"
type textarea "Hi, I'll need to change my subscription plan. Downgrade it to a free"
type textarea "x"
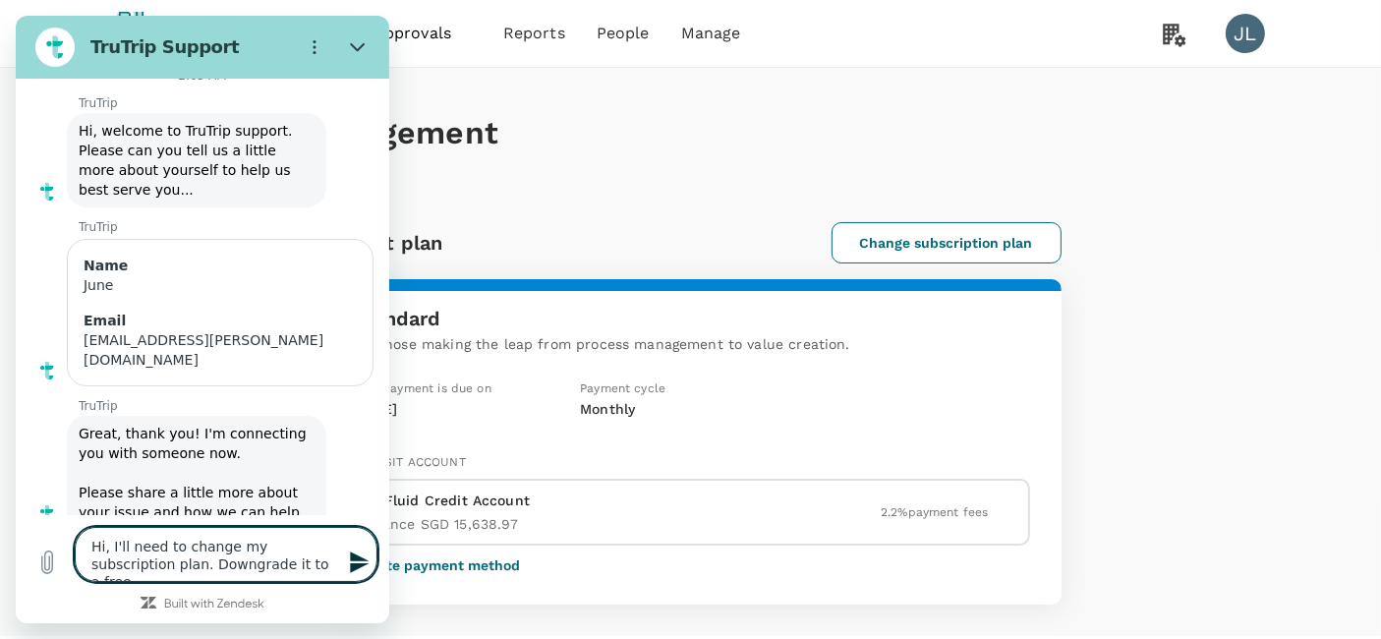
type textarea "Hi, I'll need to change my subscription plan. Downgrade it to a free"
type textarea "x"
type textarea "Hi, I'll need to change my subscription plan. Downgrade it to a free p"
type textarea "x"
type textarea "Hi, I'll need to change my subscription plan. Downgrade it to a free pl"
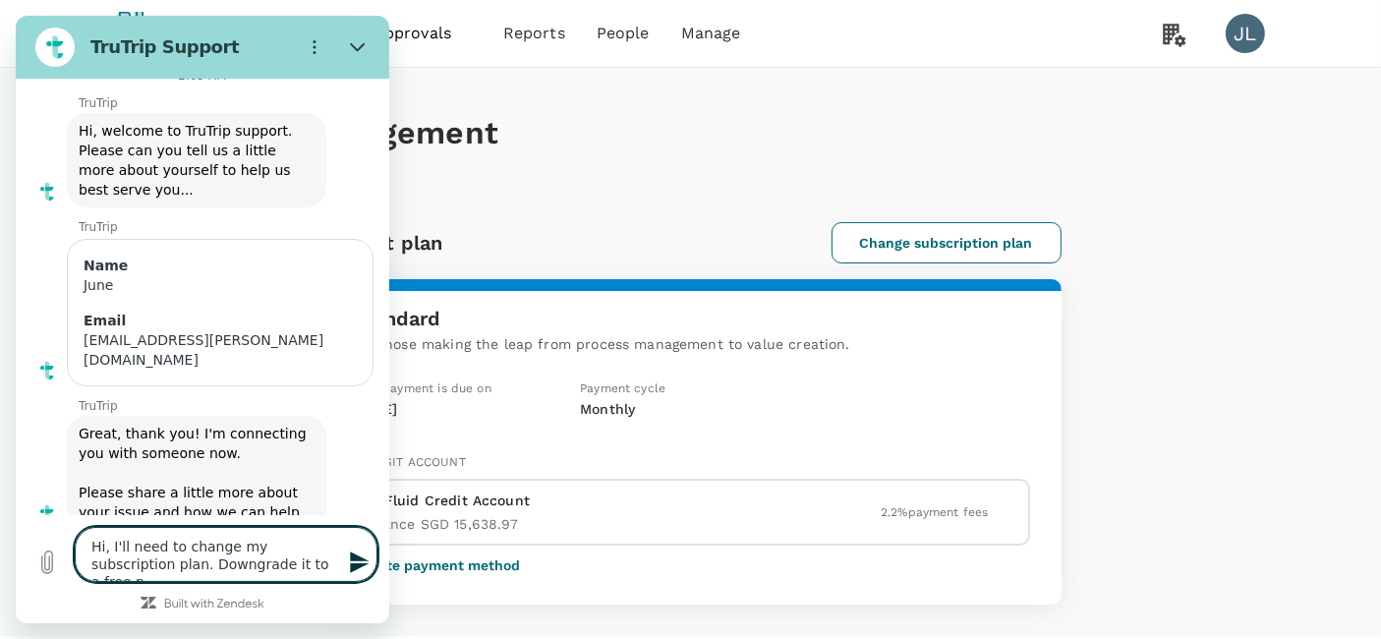
type textarea "x"
type textarea "Hi, I'll need to change my subscription plan. Downgrade it to a free pla"
type textarea "x"
type textarea "Hi, I'll need to change my subscription plan. Downgrade it to a free plan"
type textarea "x"
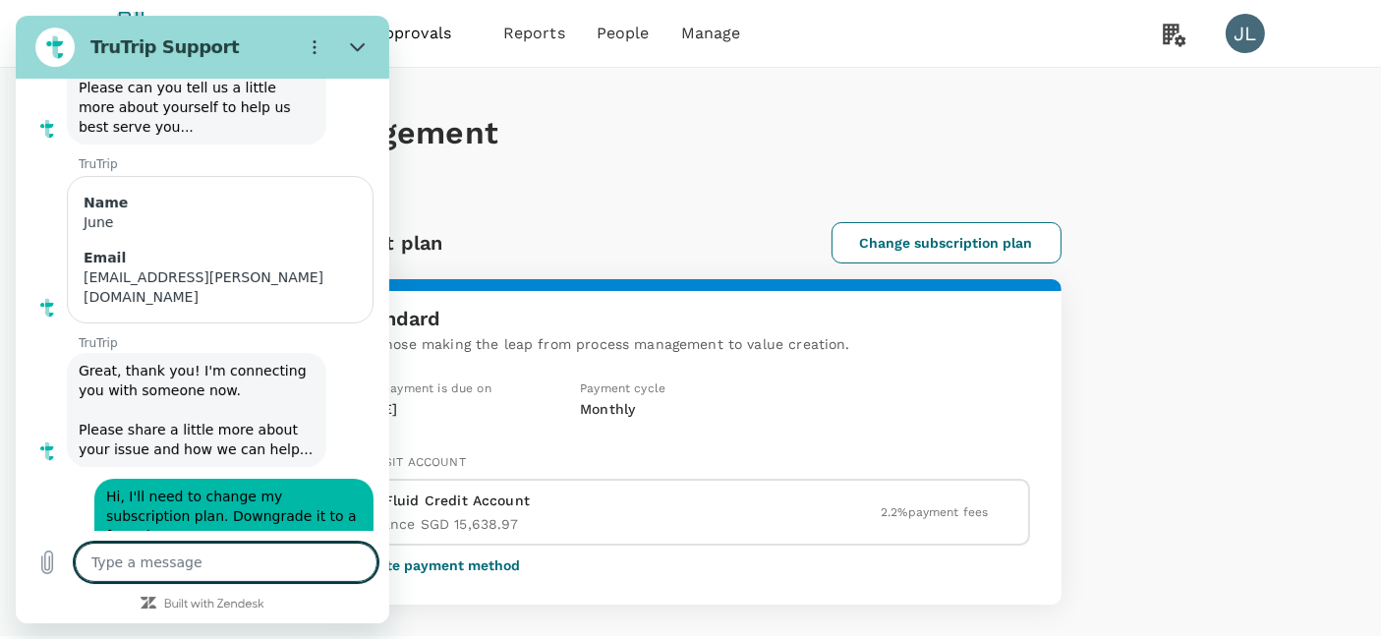
scroll to position [148, 0]
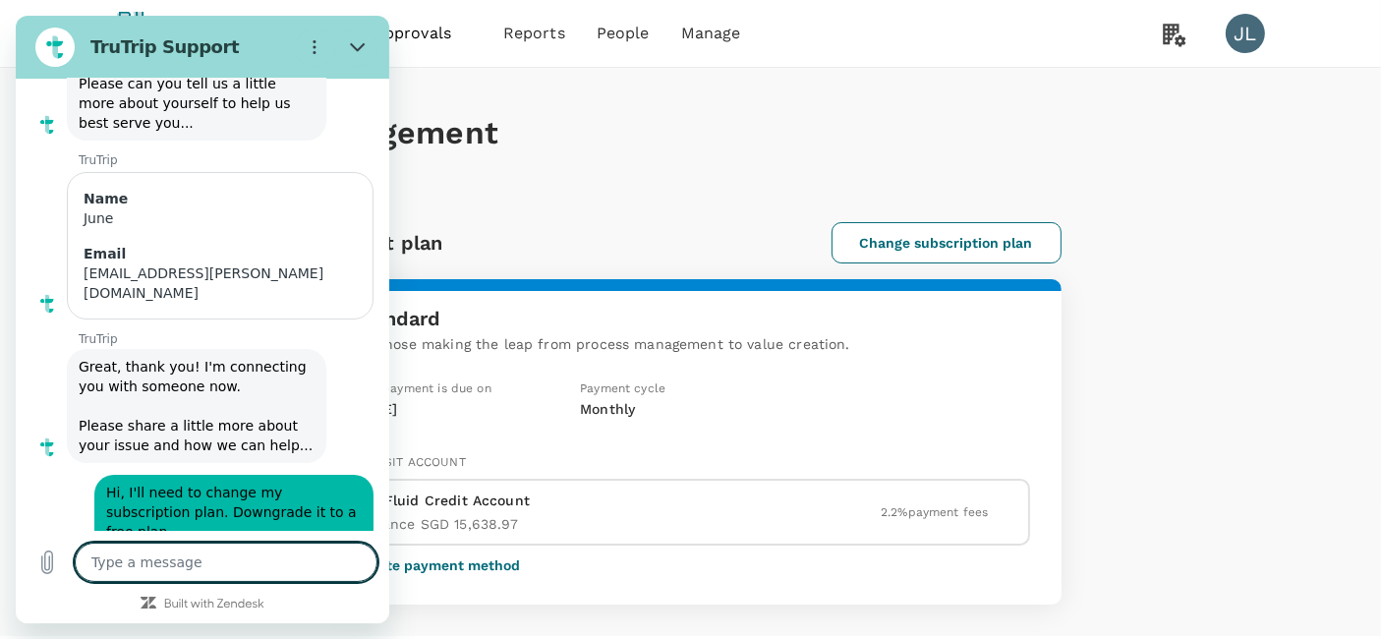
click at [1275, 416] on div "Subscription management Current plan Change subscription plan Standard For thos…" at bounding box center [691, 336] width 1258 height 537
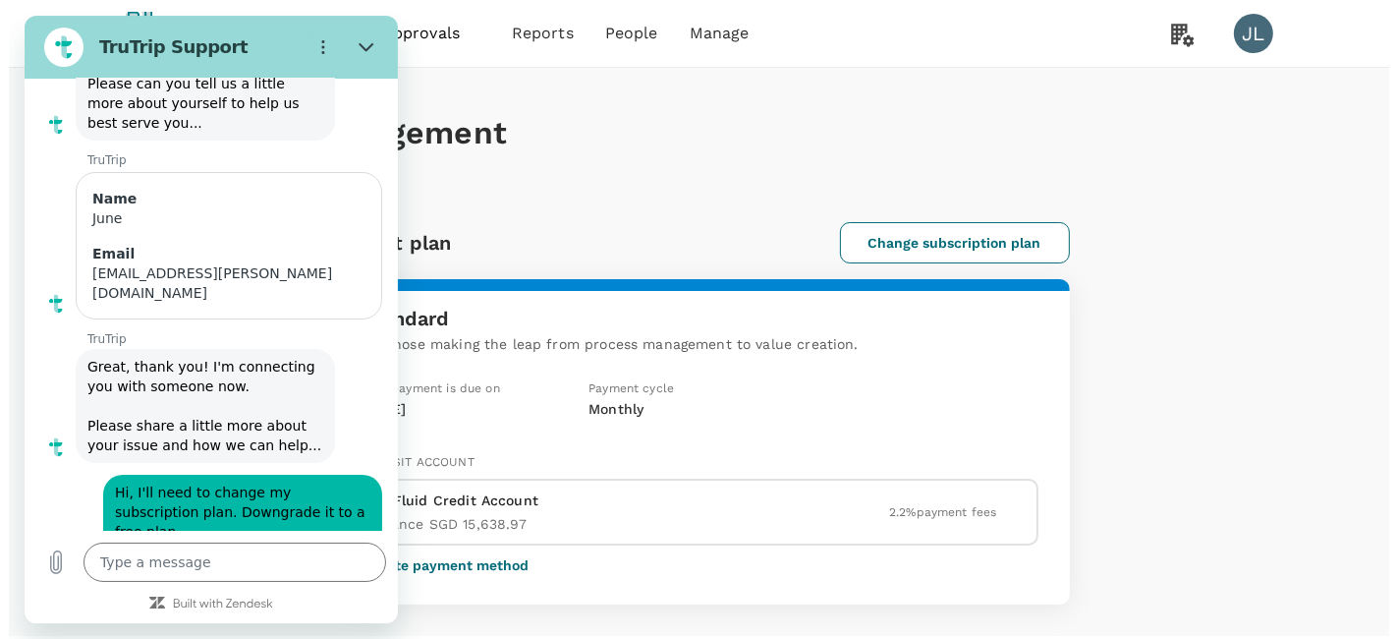
scroll to position [47, 0]
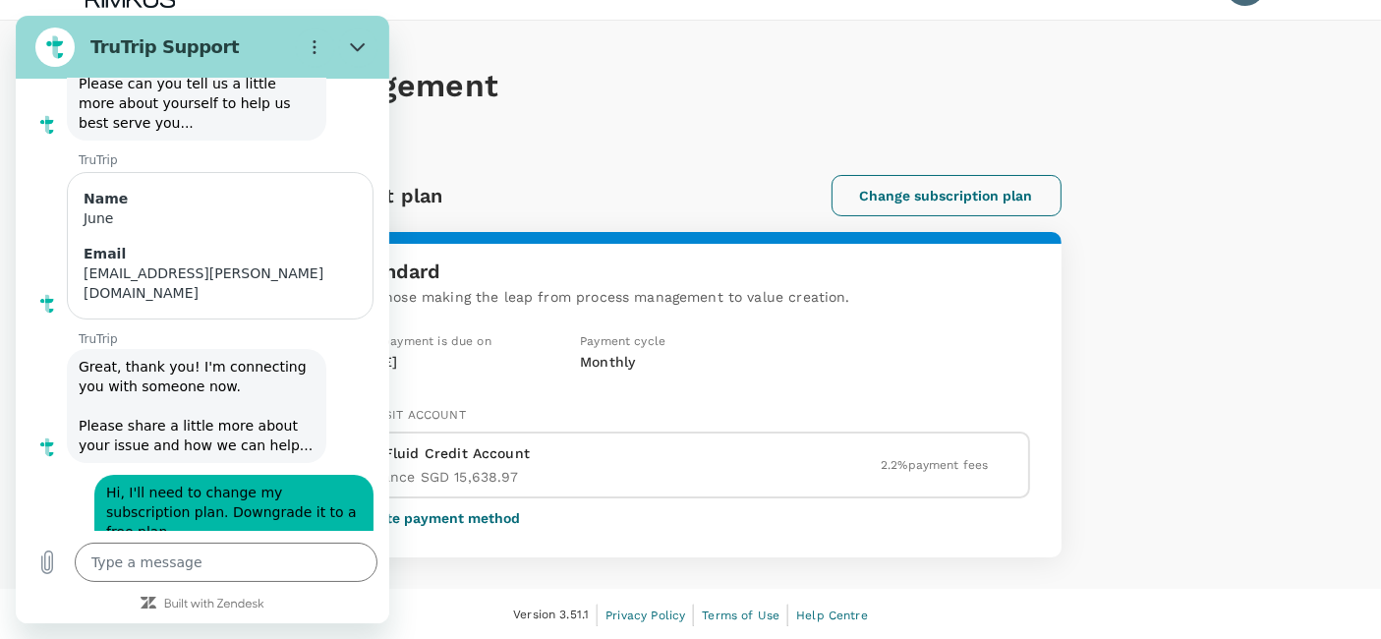
click at [914, 196] on button "Change subscription plan" at bounding box center [946, 195] width 230 height 41
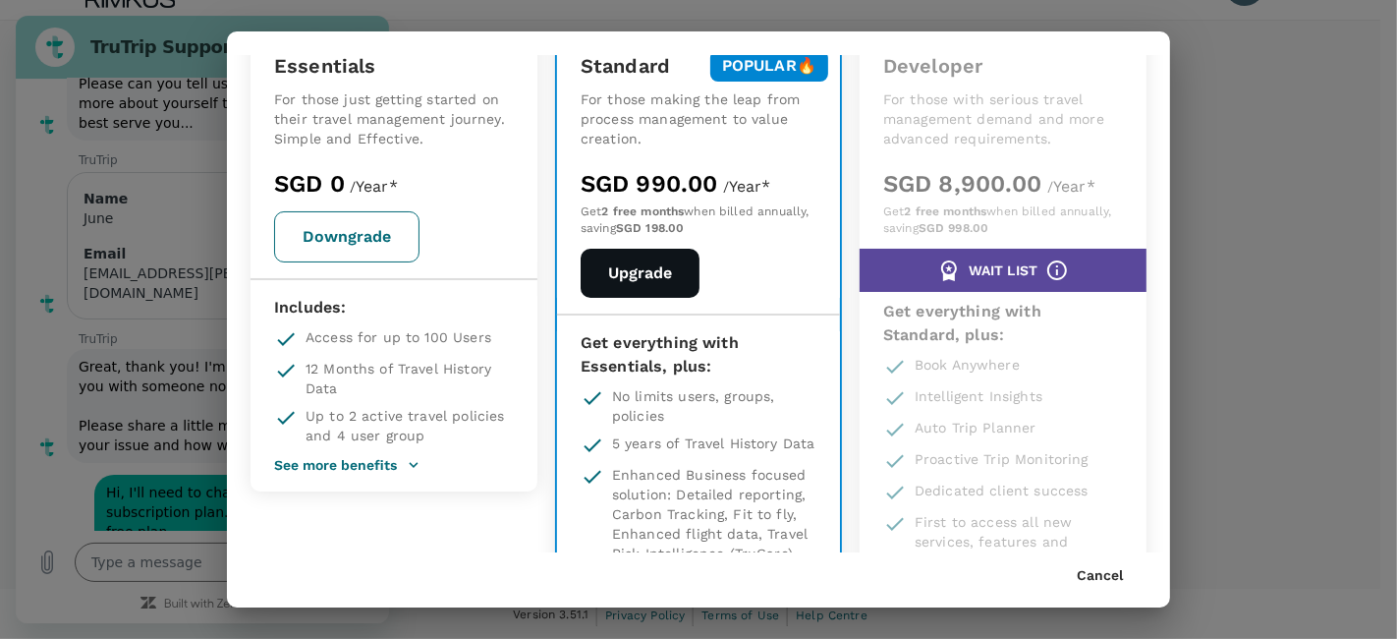
scroll to position [0, 0]
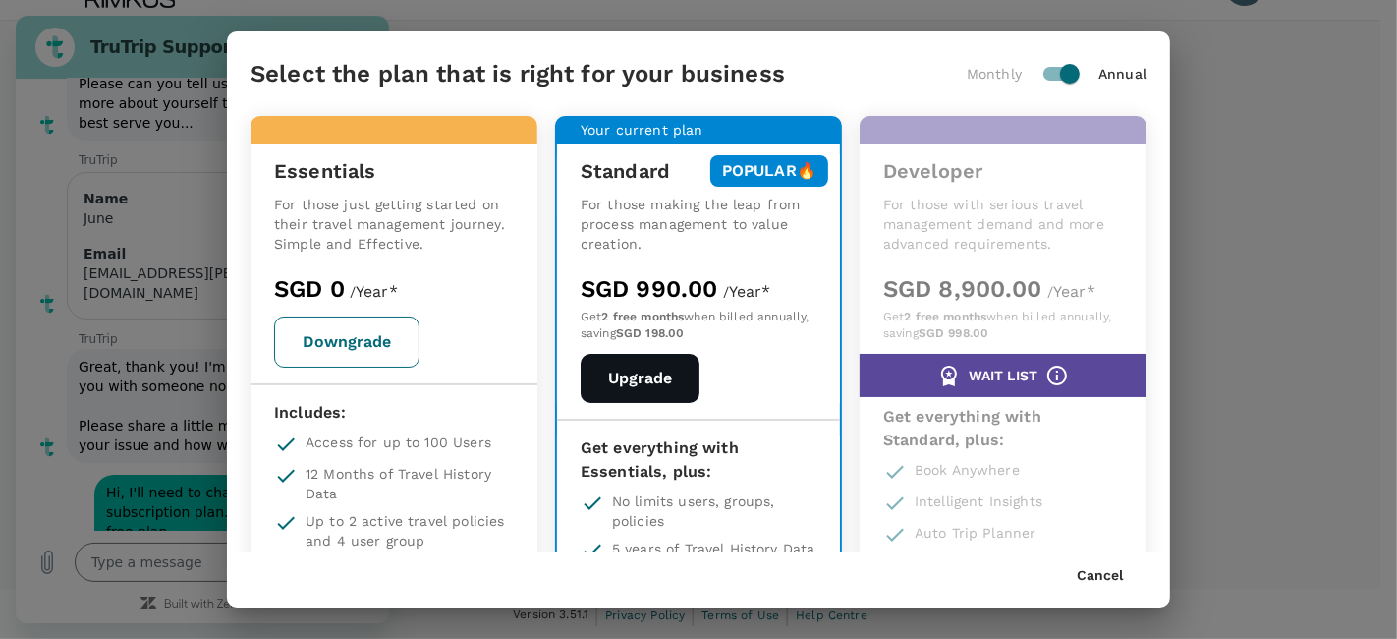
click at [362, 330] on button "Downgrade" at bounding box center [346, 341] width 145 height 51
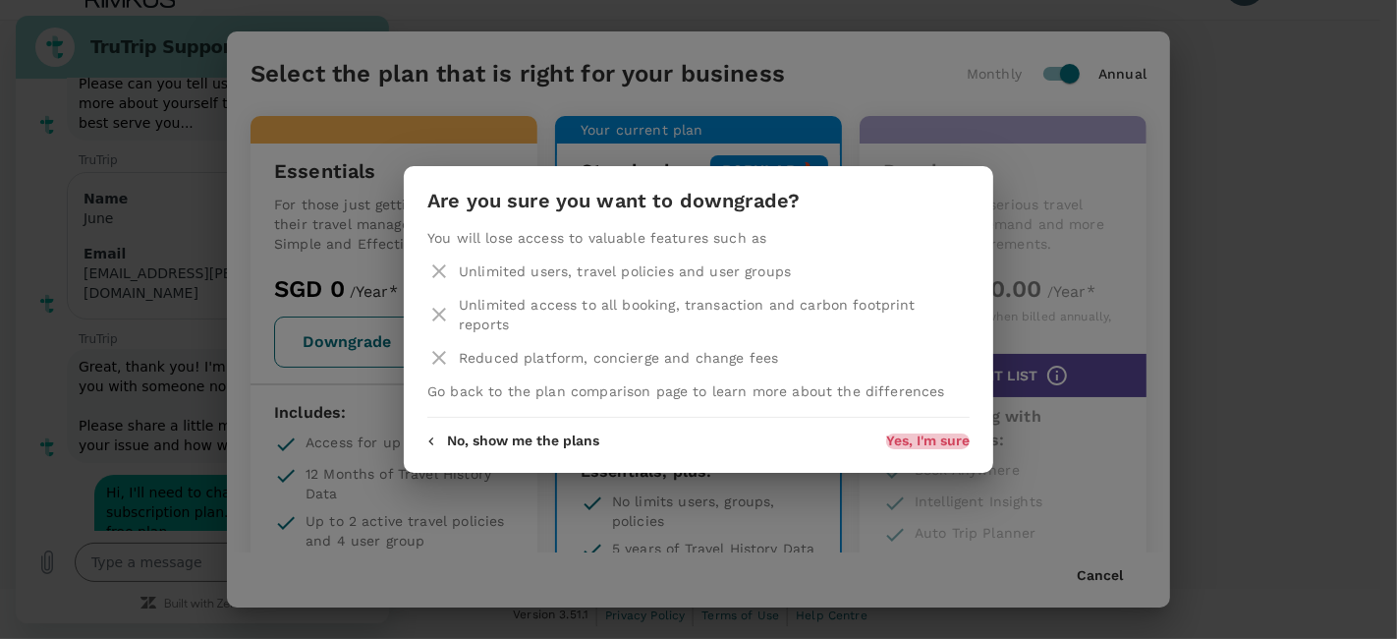
click at [936, 439] on button "Yes, I'm sure" at bounding box center [928, 441] width 84 height 16
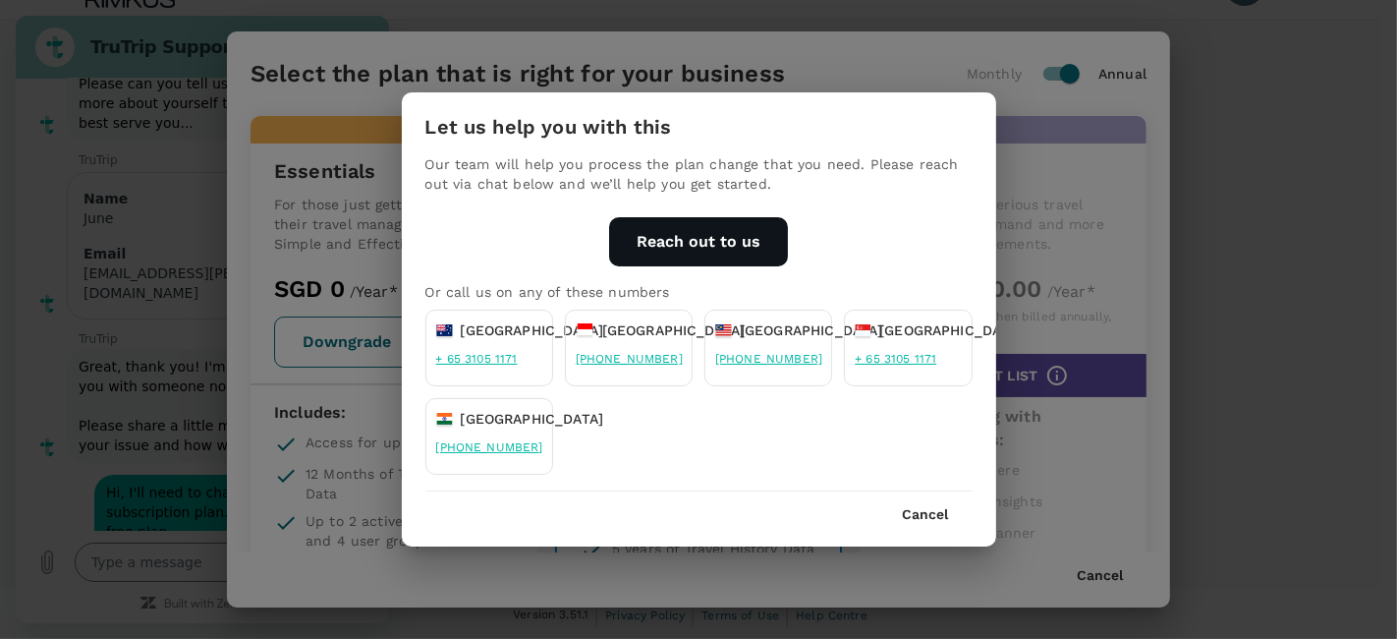
click at [896, 328] on p "[GEOGRAPHIC_DATA]" at bounding box center [950, 330] width 143 height 20
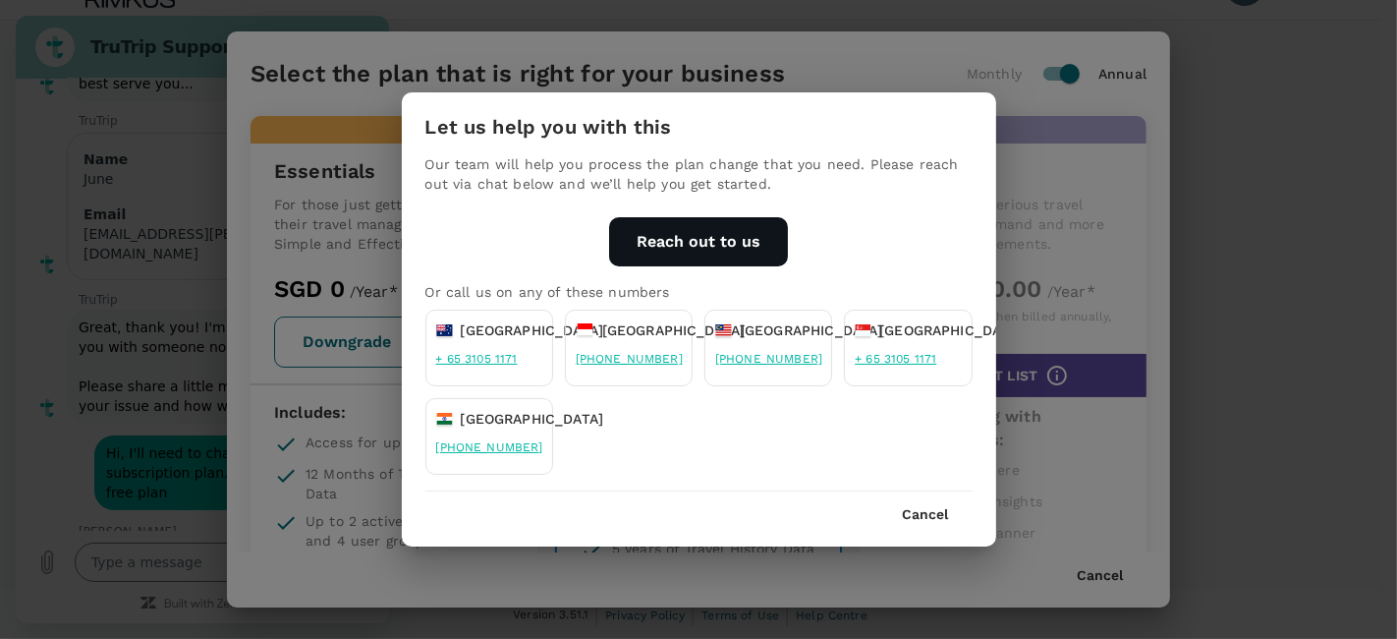
scroll to position [186, 0]
type textarea "x"
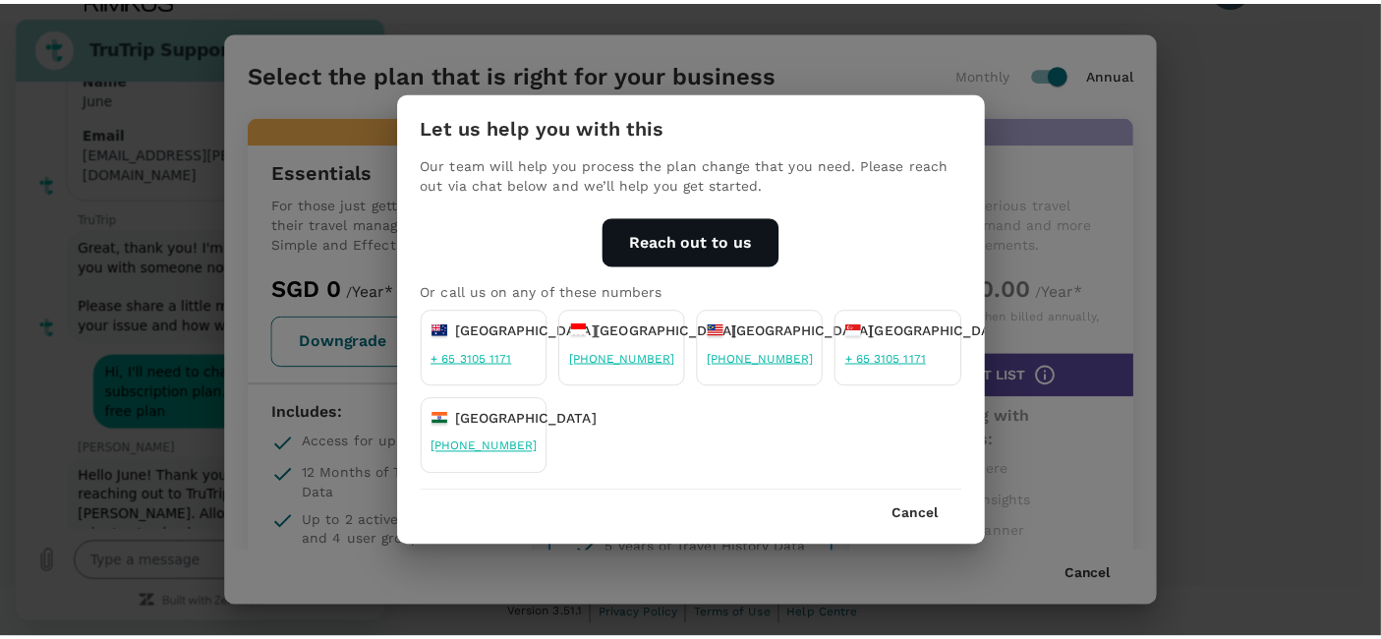
scroll to position [272, 0]
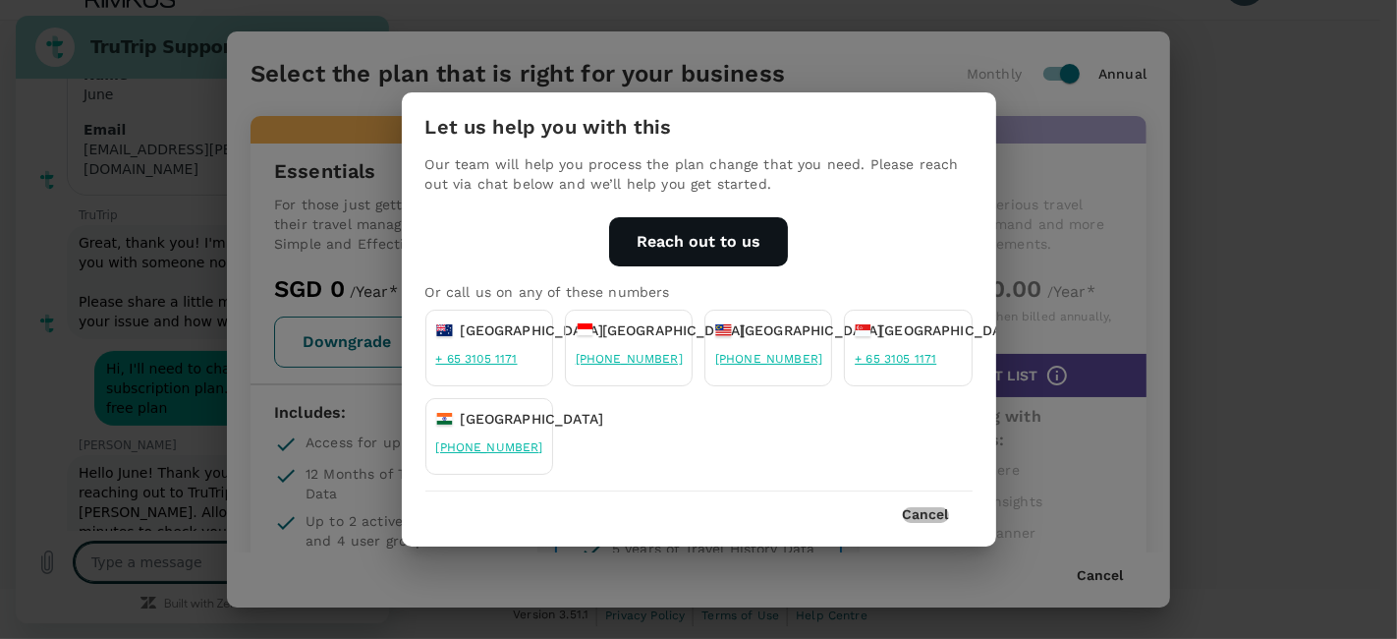
click at [917, 515] on button "Cancel" at bounding box center [926, 515] width 46 height 16
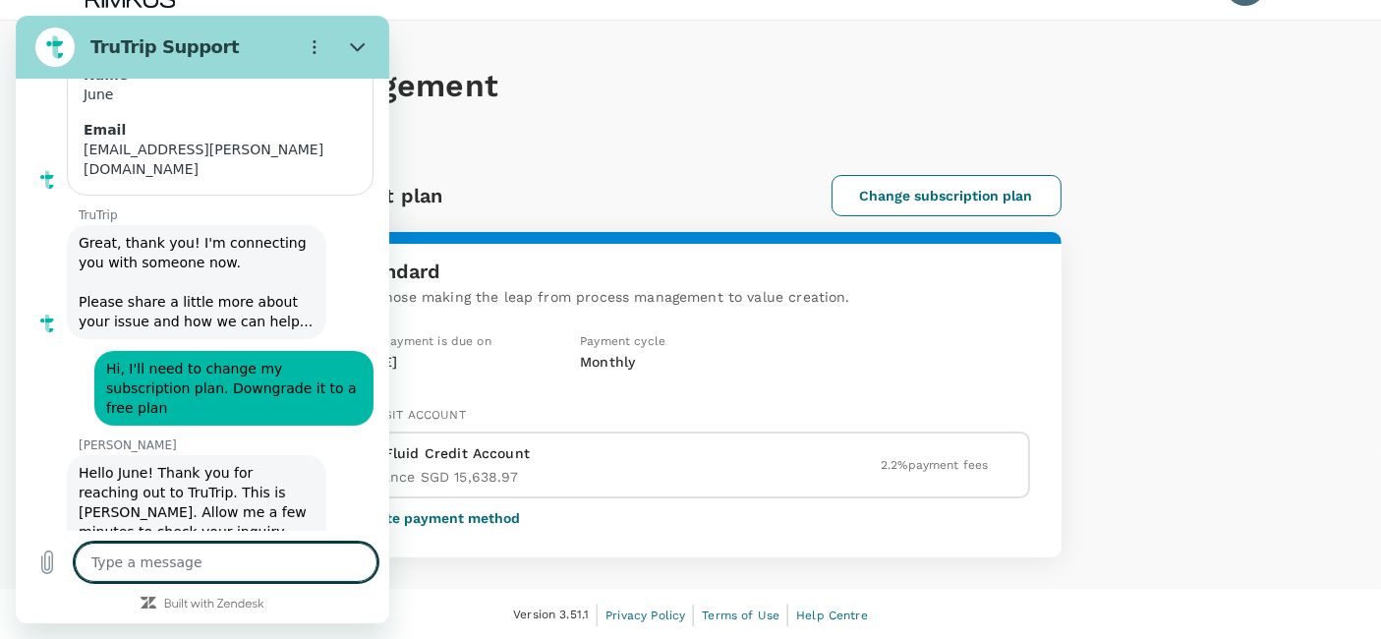
click at [247, 568] on textarea at bounding box center [226, 561] width 303 height 39
type textarea "T"
type textarea "x"
type textarea "Th"
type textarea "x"
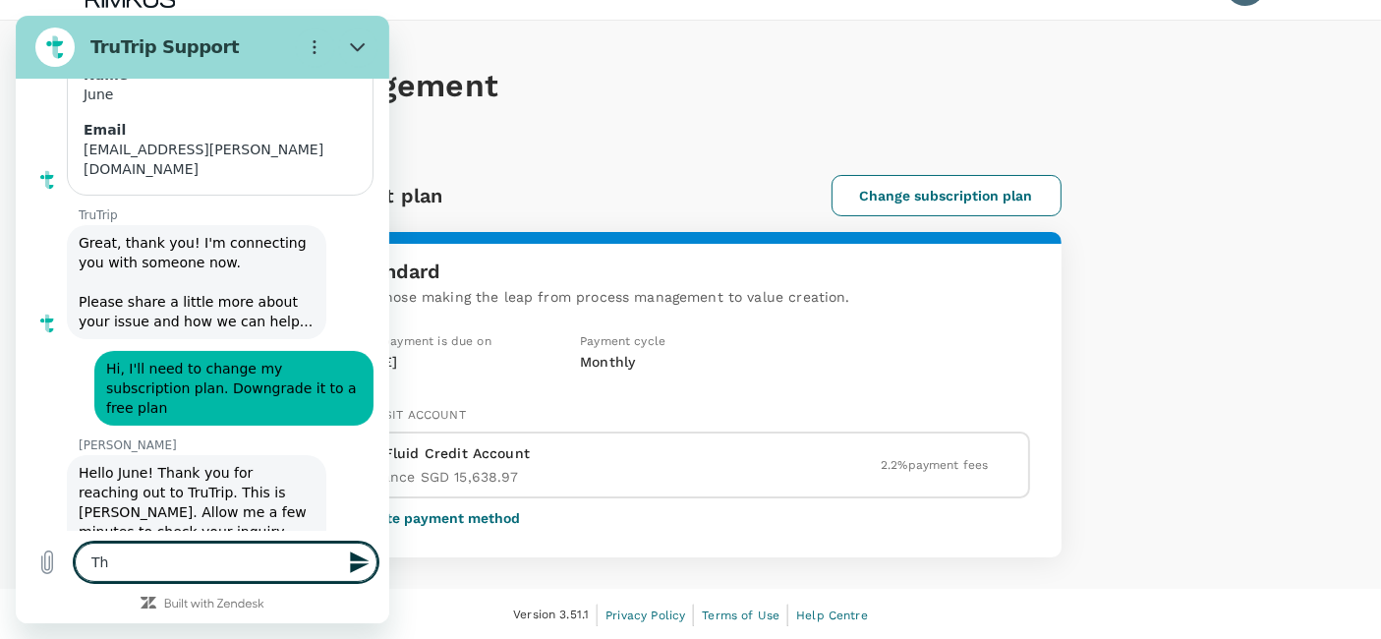
type textarea "Tha"
type textarea "x"
type textarea "Than"
type textarea "x"
type textarea "Thank"
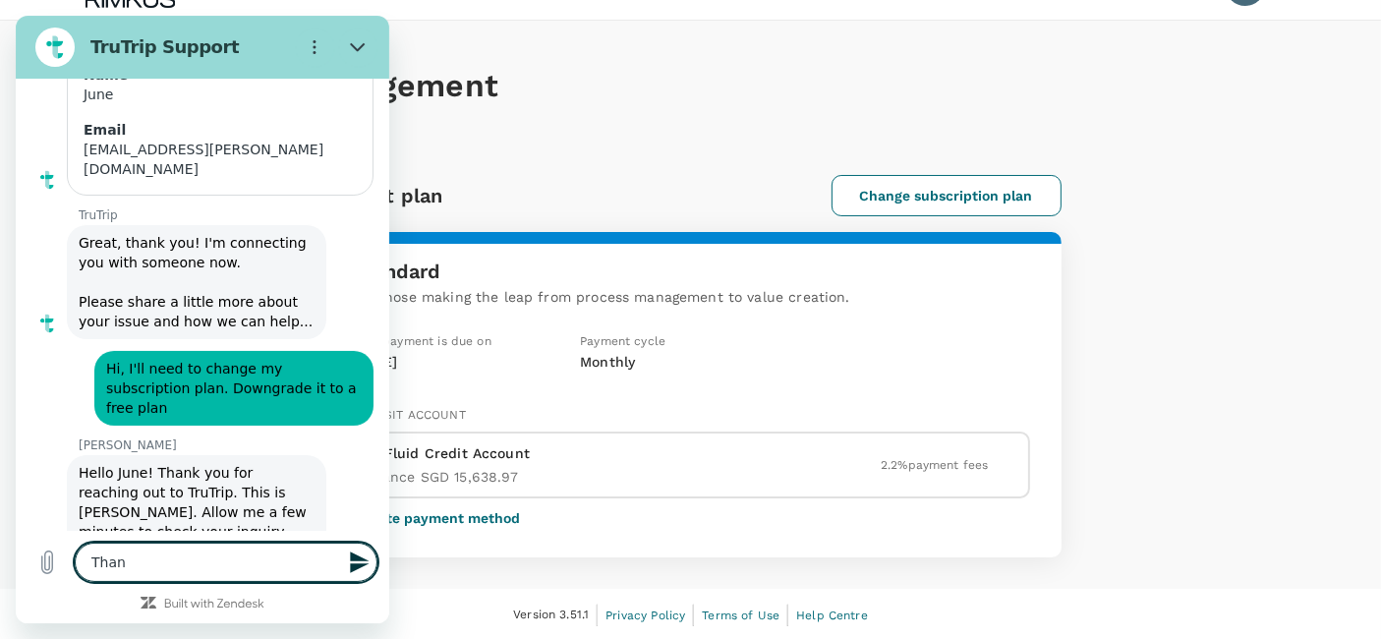
type textarea "x"
type textarea "Thanks"
type textarea "x"
type textarea "Thanks,"
type textarea "x"
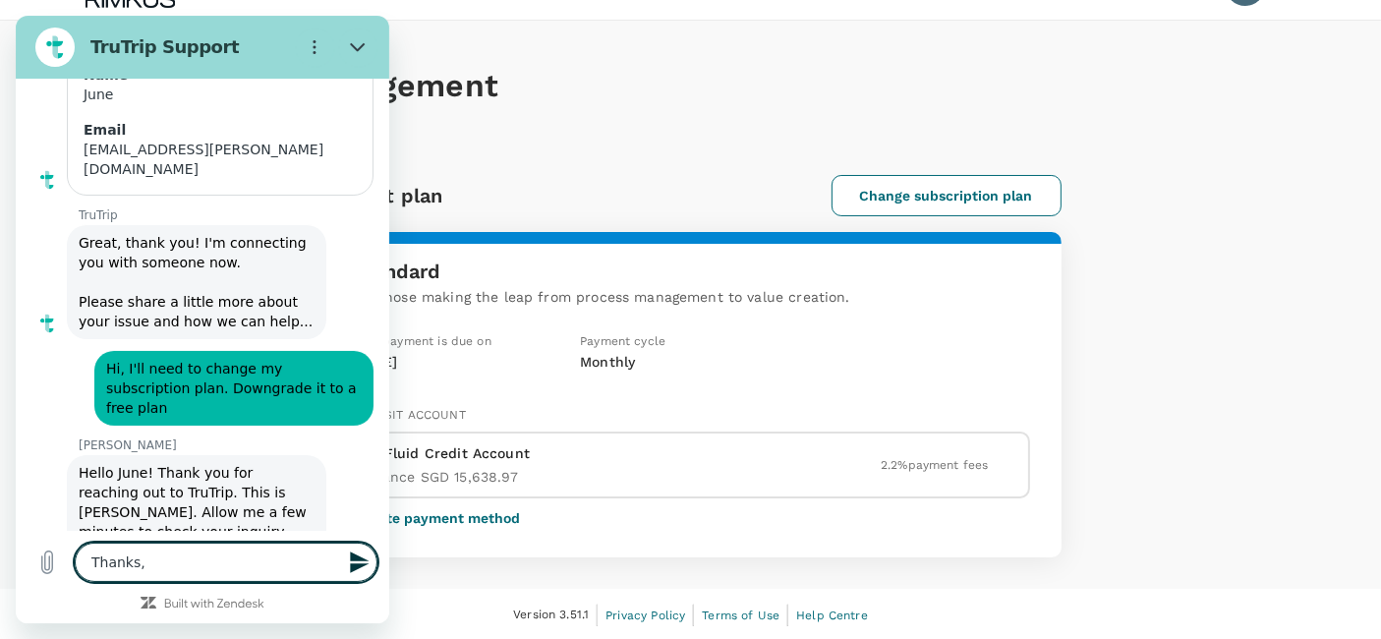
type textarea "Thanks,"
type textarea "x"
type textarea "Thanks, S"
type textarea "x"
type textarea "Thanks, So"
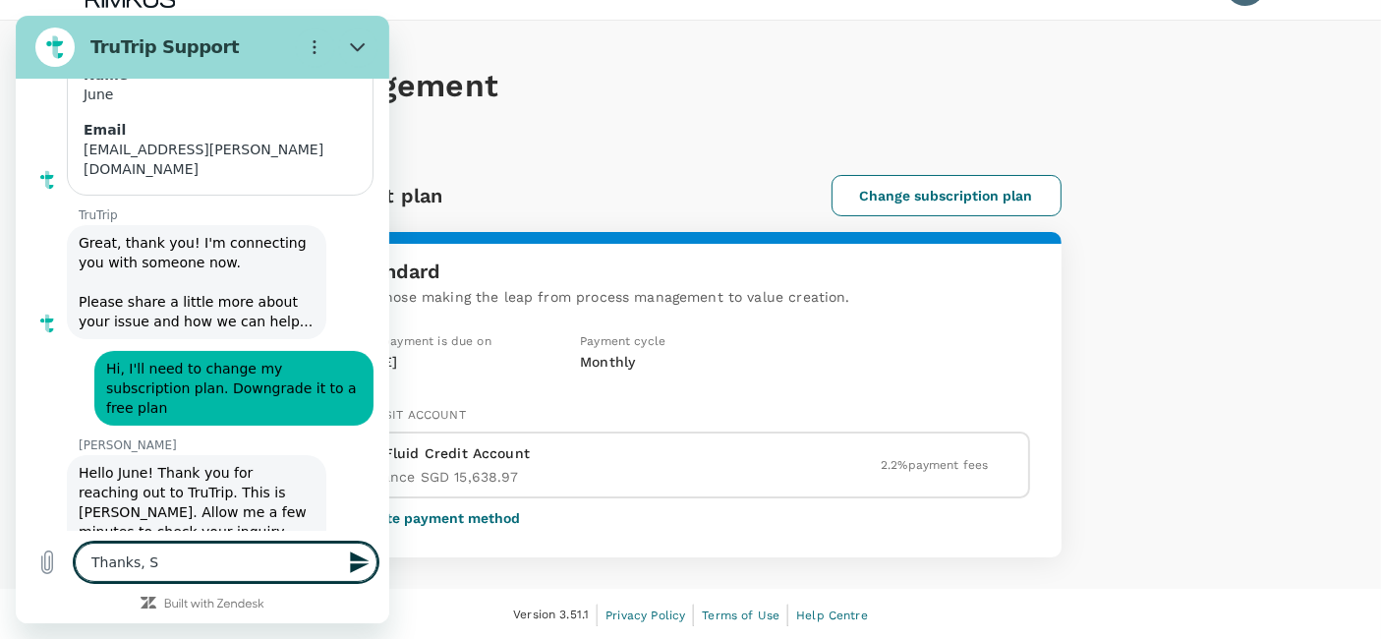
type textarea "x"
type textarea "Thanks, Sor"
type textarea "x"
type textarea "Thanks, Sorr"
type textarea "x"
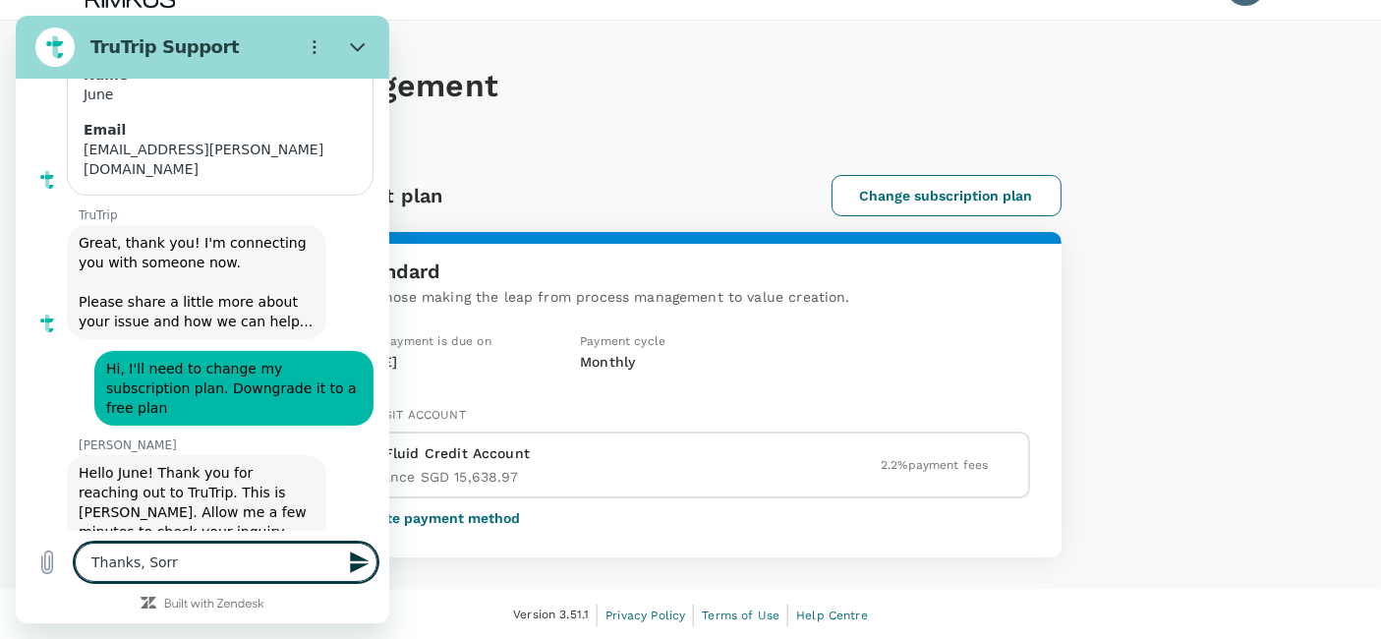
type textarea "Thanks, Sorry"
type textarea "x"
type textarea "Thanks, Sorry"
type textarea "x"
type textarea "Thanks, Sorry i"
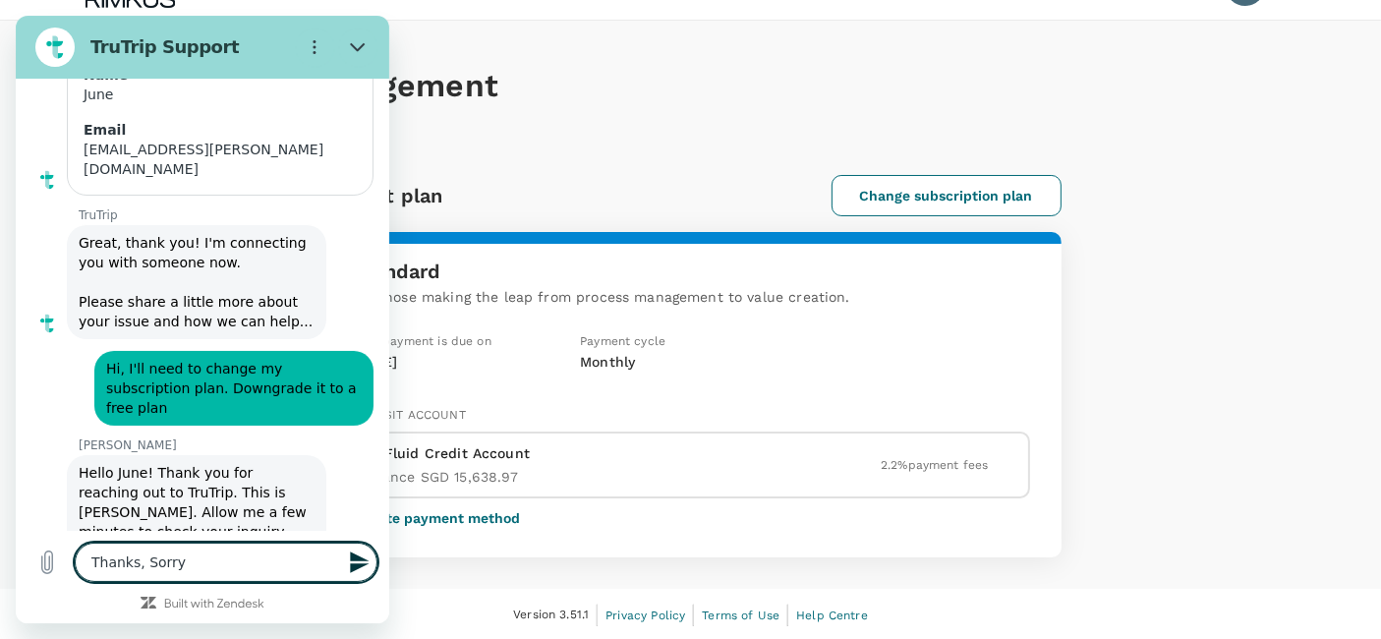
type textarea "x"
type textarea "Thanks, Sorry i"
type textarea "x"
type textarea "Thanks, Sorry i h"
type textarea "x"
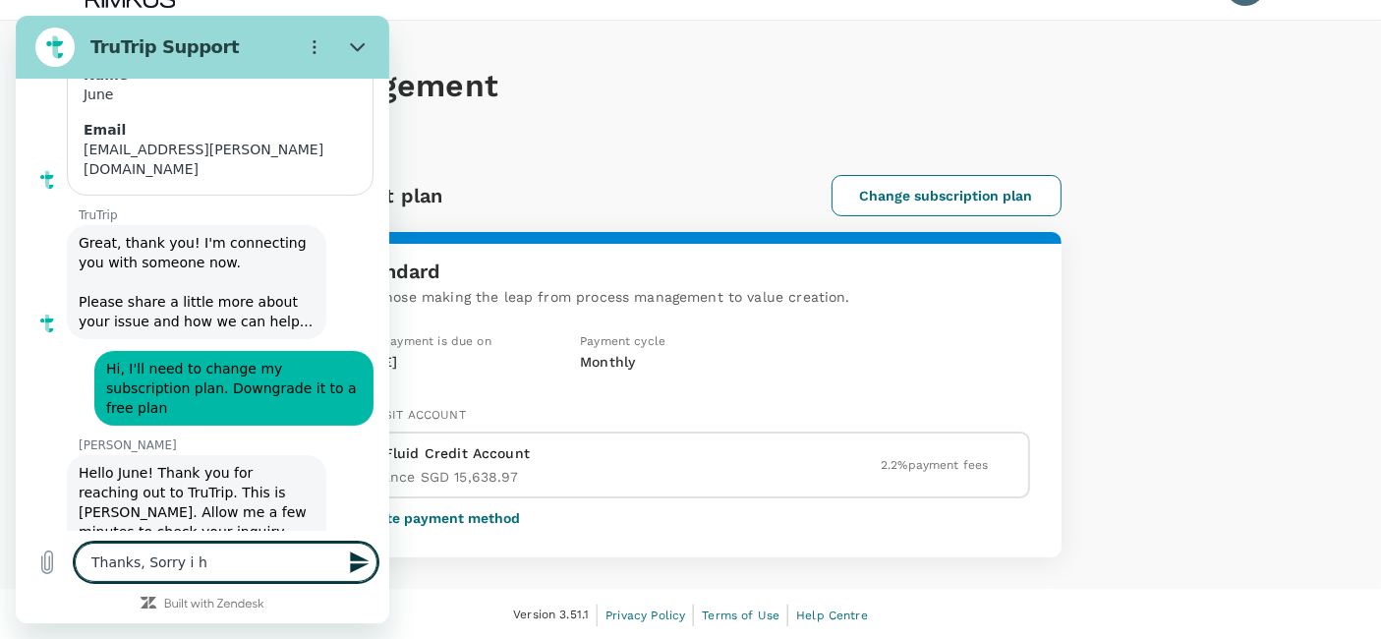
type textarea "Thanks, Sorry i ha"
type textarea "x"
type textarea "Thanks, Sorry i hav"
type textarea "x"
type textarea "Thanks, Sorry i have"
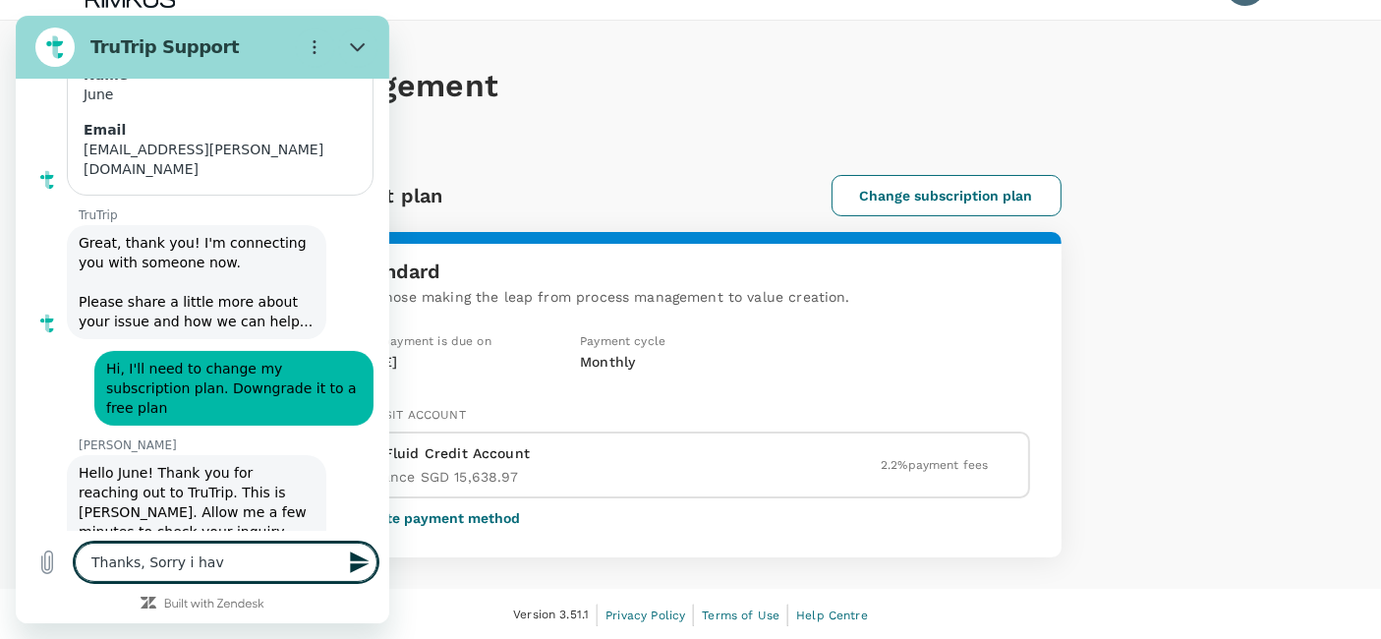
type textarea "x"
type textarea "Thanks, Sorry i have"
type textarea "x"
type textarea "Thanks, Sorry i have t"
type textarea "x"
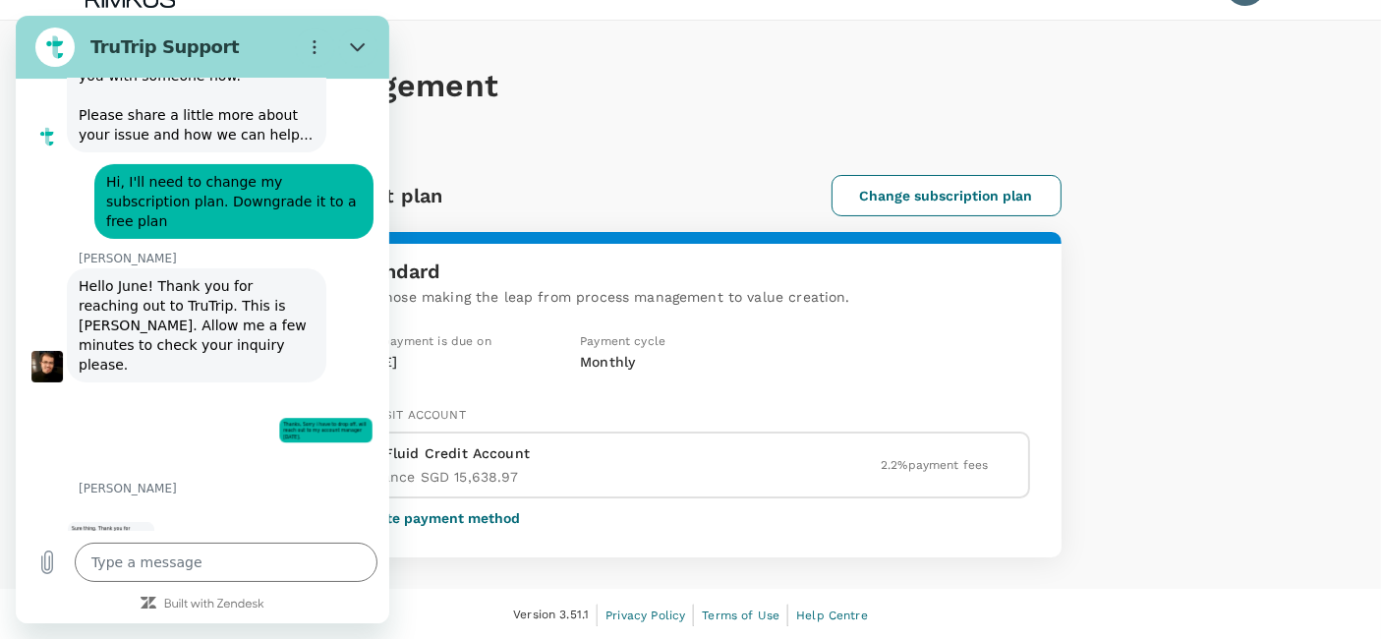
scroll to position [463, 0]
